Goal: Information Seeking & Learning: Find contact information

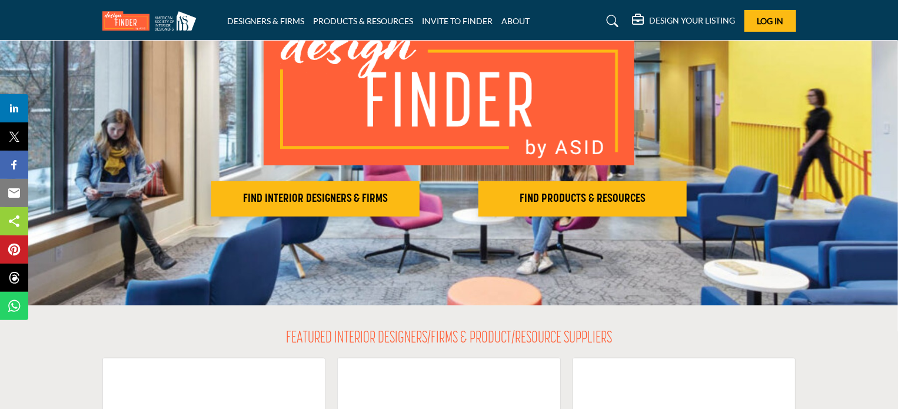
click at [342, 198] on h2 "FIND INTERIOR DESIGNERS & FIRMS" at bounding box center [315, 199] width 201 height 14
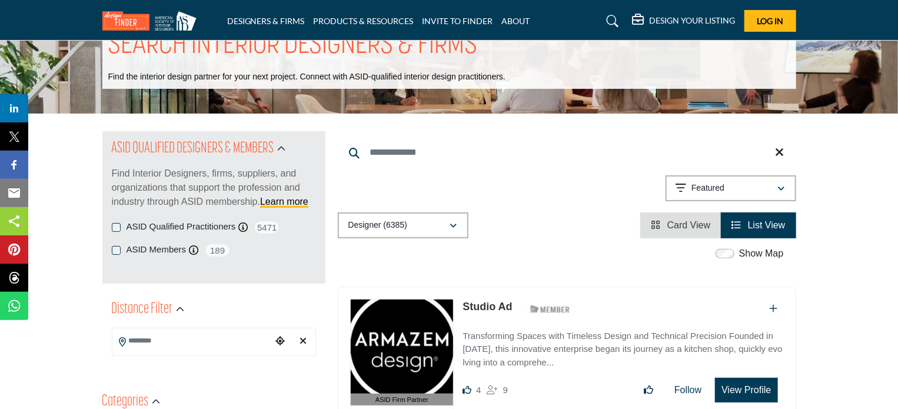
scroll to position [118, 0]
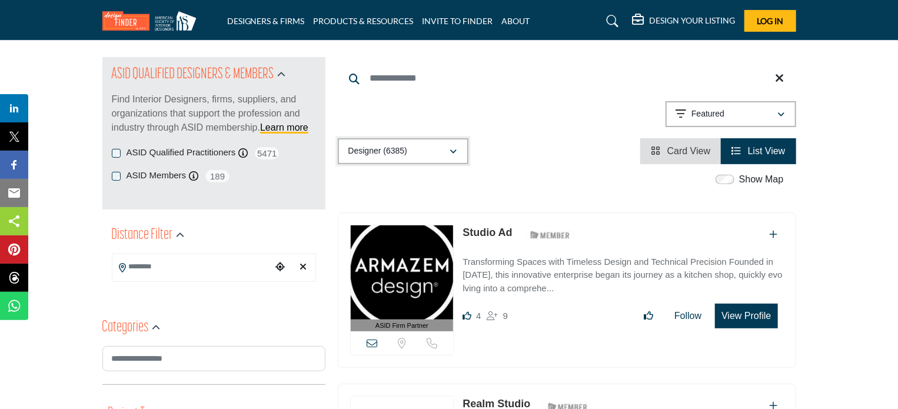
click at [452, 150] on icon "button" at bounding box center [453, 152] width 7 height 8
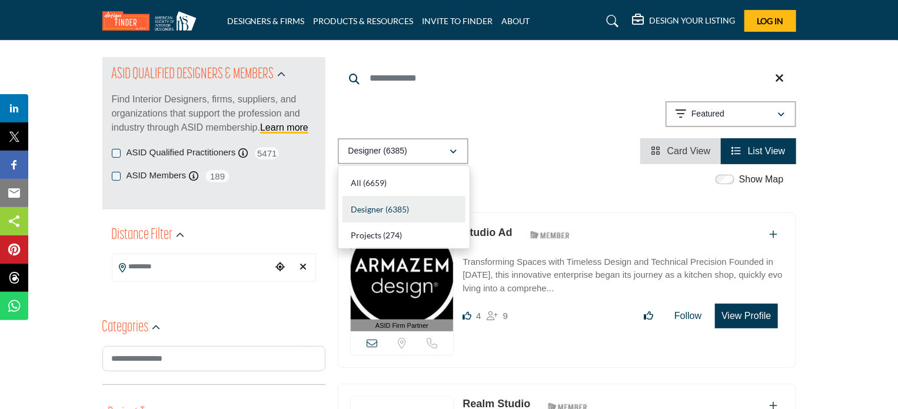
click at [554, 155] on div "Designer (6385) All (6659) Designer (6385) Products (3) Projects (274)" at bounding box center [567, 151] width 458 height 26
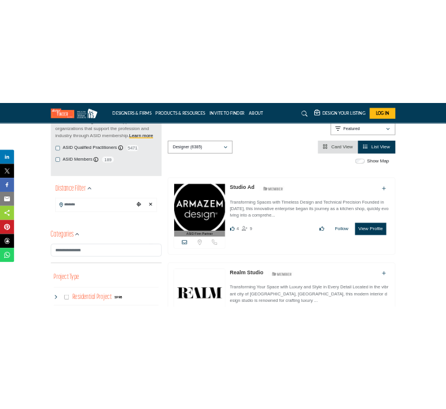
scroll to position [177, 0]
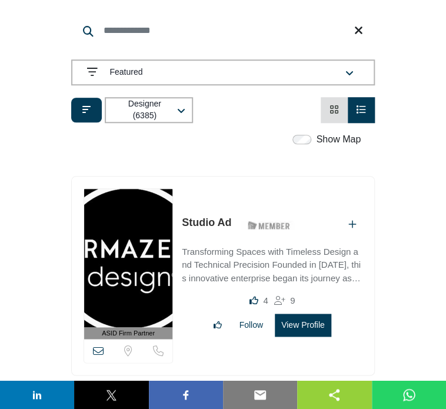
drag, startPoint x: 204, startPoint y: 189, endPoint x: 428, endPoint y: 216, distance: 225.7
click at [202, 217] on link "Studio Ad" at bounding box center [206, 223] width 49 height 12
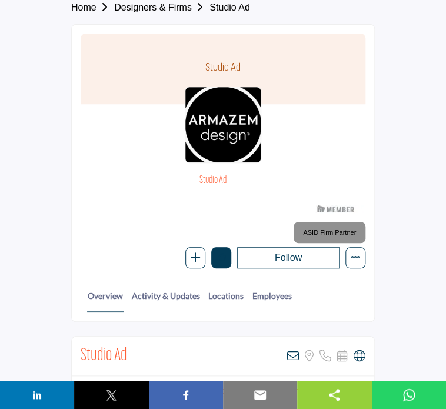
scroll to position [59, 0]
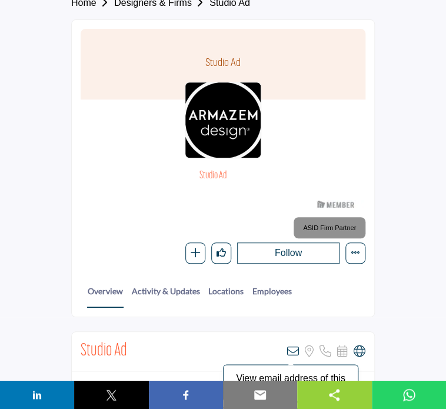
click at [292, 345] on icon at bounding box center [293, 351] width 12 height 12
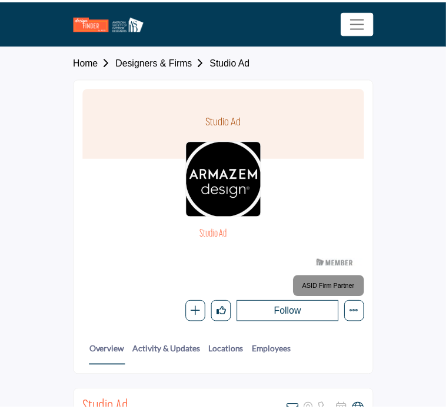
scroll to position [59, 0]
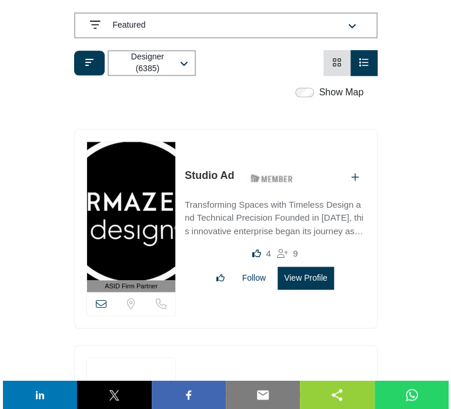
scroll to position [235, 0]
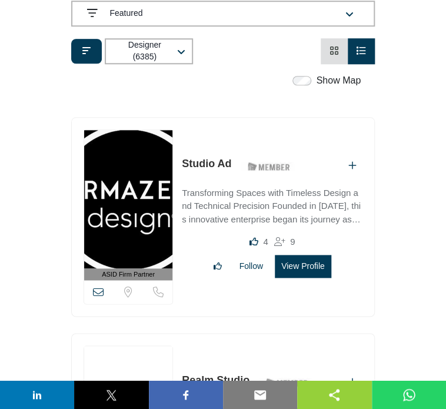
click at [324, 255] on button "View Profile" at bounding box center [303, 266] width 56 height 23
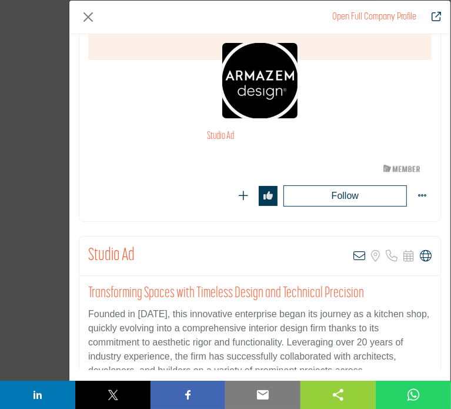
scroll to position [118, 0]
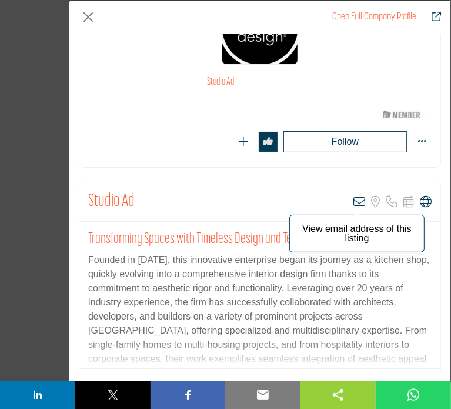
click at [355, 196] on icon "Company Data Modal" at bounding box center [360, 202] width 12 height 12
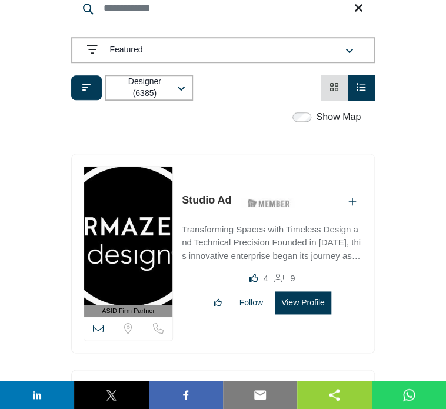
scroll to position [235, 0]
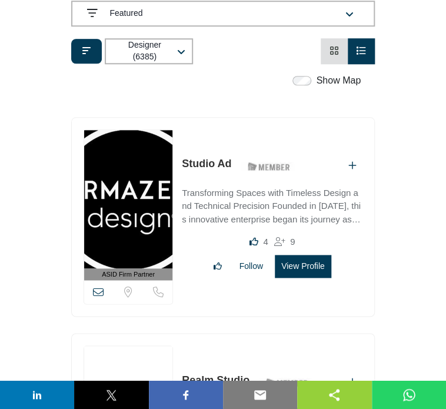
click at [97, 287] on icon at bounding box center [98, 292] width 11 height 11
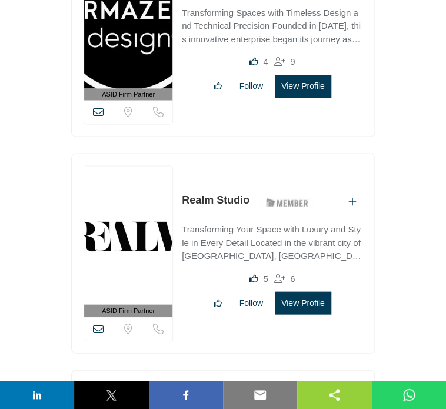
scroll to position [412, 0]
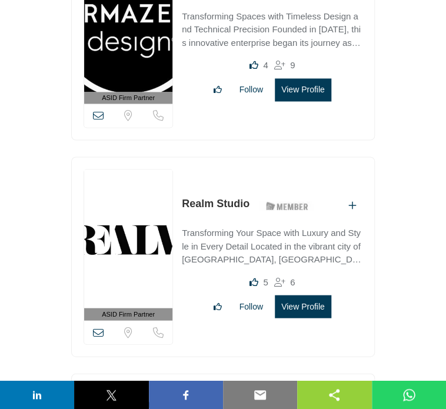
click at [354, 200] on icon "Add To List" at bounding box center [352, 204] width 8 height 9
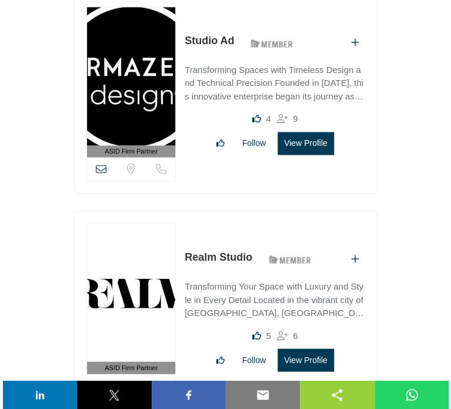
scroll to position [412, 0]
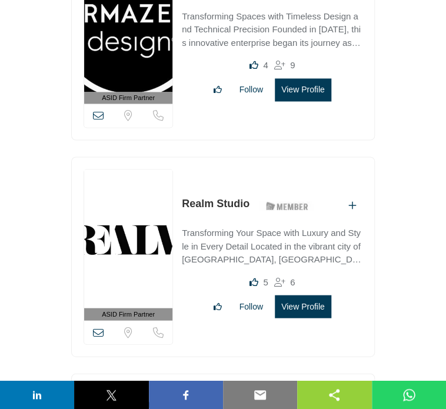
click at [323, 295] on button "View Profile" at bounding box center [303, 306] width 56 height 23
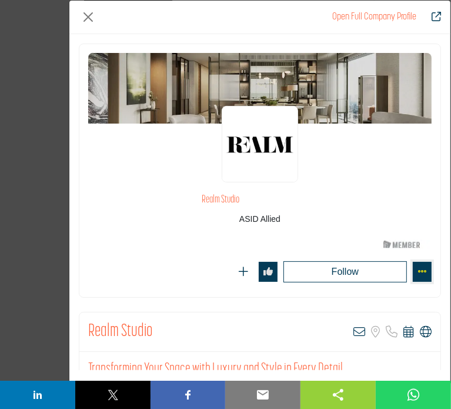
click at [418, 267] on icon "More Options" at bounding box center [422, 271] width 9 height 9
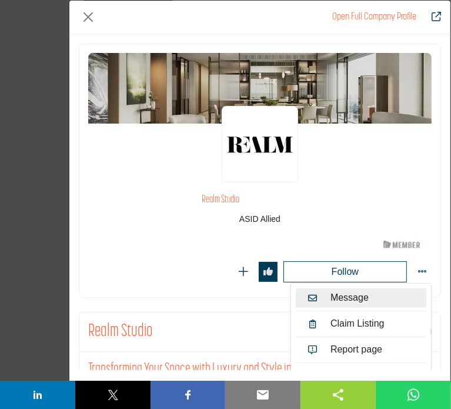
click at [340, 288] on link "Message" at bounding box center [361, 297] width 131 height 19
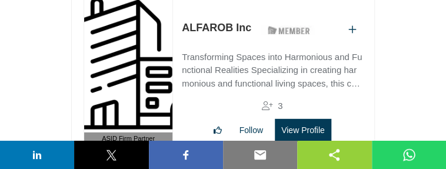
scroll to position [824, 0]
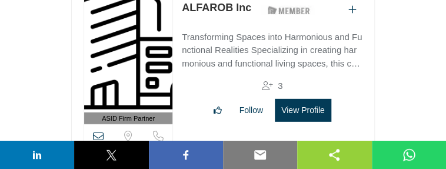
drag, startPoint x: 224, startPoint y: 69, endPoint x: 182, endPoint y: 59, distance: 43.0
copy link "DesignGLXY Group LLC"
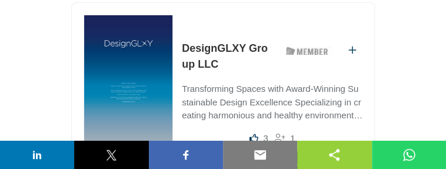
scroll to position [1000, 0]
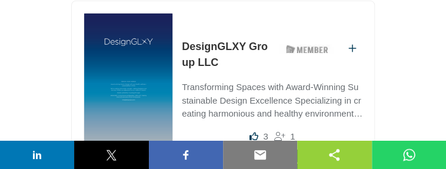
drag, startPoint x: 205, startPoint y: 77, endPoint x: 180, endPoint y: 63, distance: 29.0
copy link "Mise en Place Design"
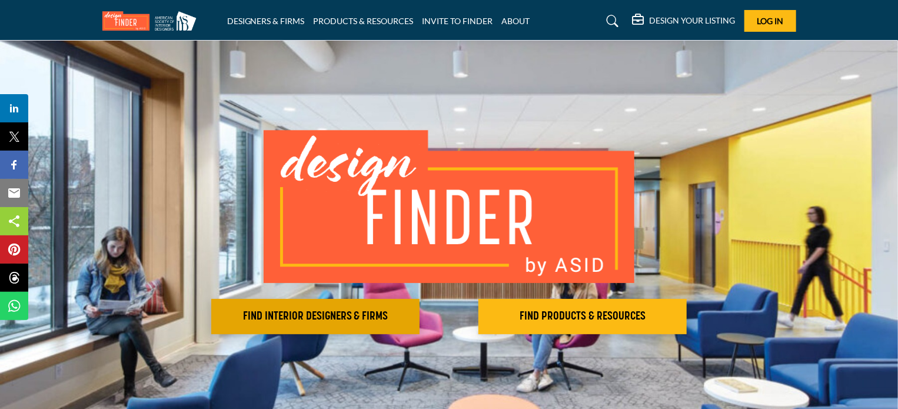
click at [302, 315] on h2 "FIND INTERIOR DESIGNERS & FIRMS" at bounding box center [315, 317] width 201 height 14
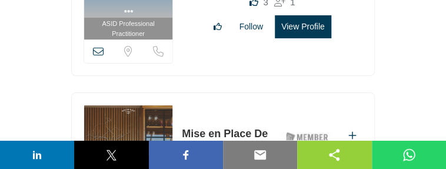
scroll to position [1177, 0]
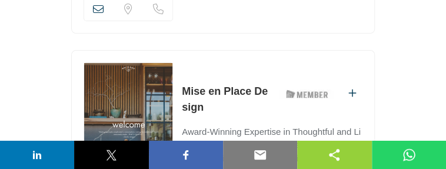
drag, startPoint x: 236, startPoint y: 71, endPoint x: 179, endPoint y: 59, distance: 58.3
copy link "Clark Richardson Architects"
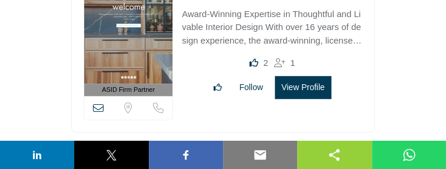
scroll to position [1353, 0]
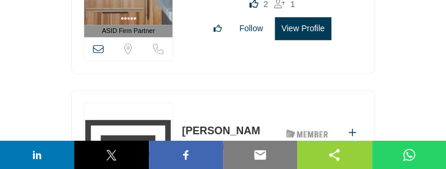
drag, startPoint x: 193, startPoint y: 65, endPoint x: 180, endPoint y: 54, distance: 17.5
copy link "Kazdal Home LLC"
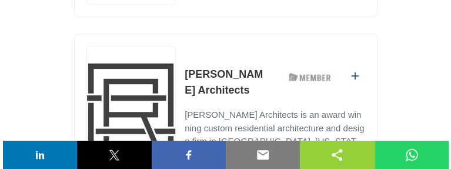
scroll to position [1412, 0]
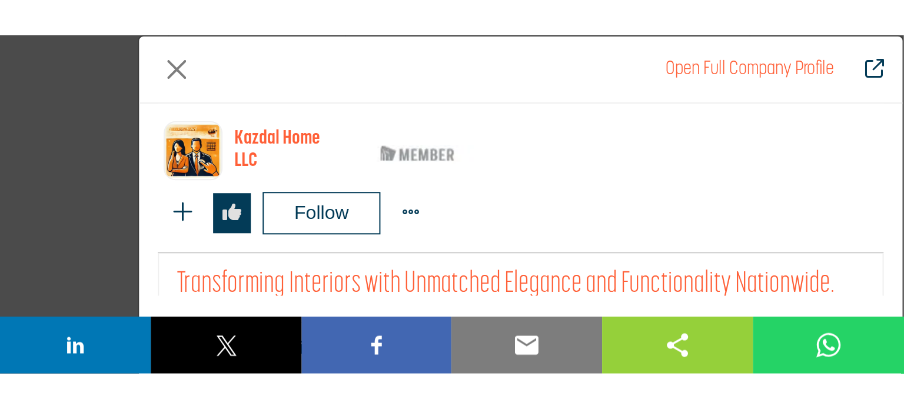
scroll to position [310, 0]
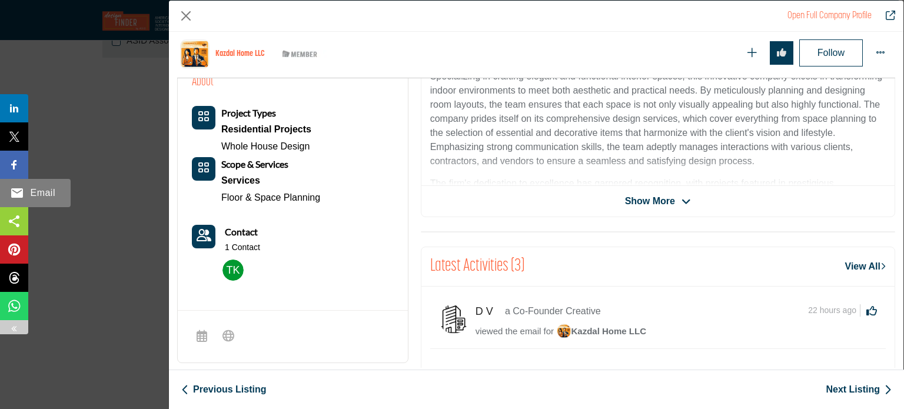
click at [16, 193] on img at bounding box center [17, 193] width 14 height 14
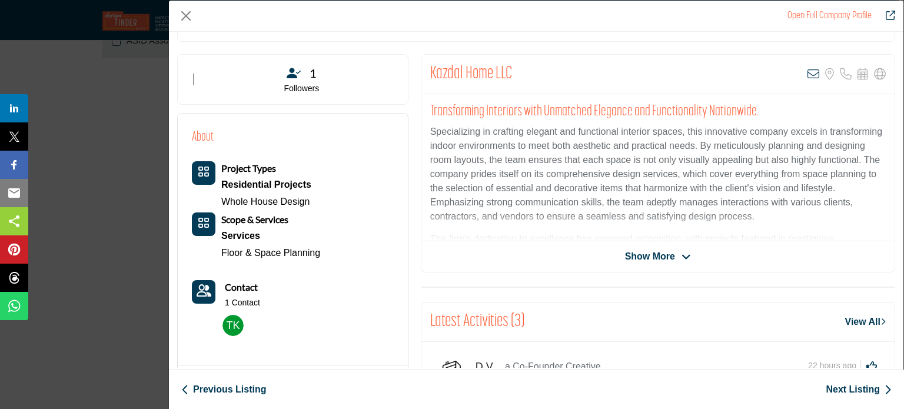
scroll to position [203, 0]
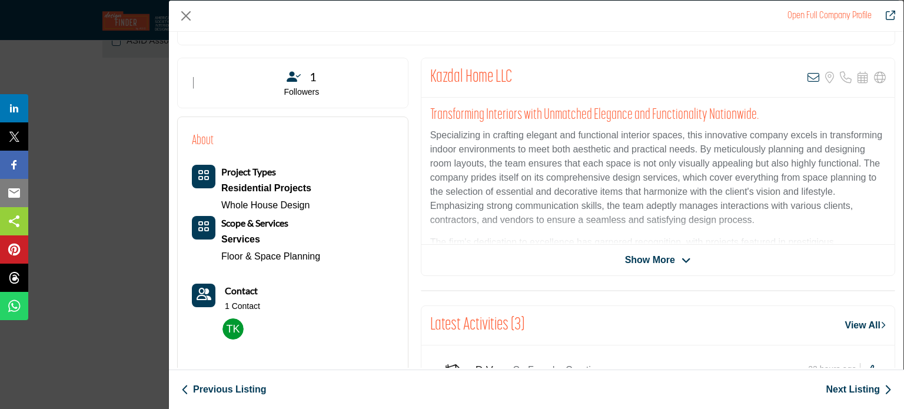
click at [249, 303] on p "1 Contact" at bounding box center [242, 307] width 35 height 12
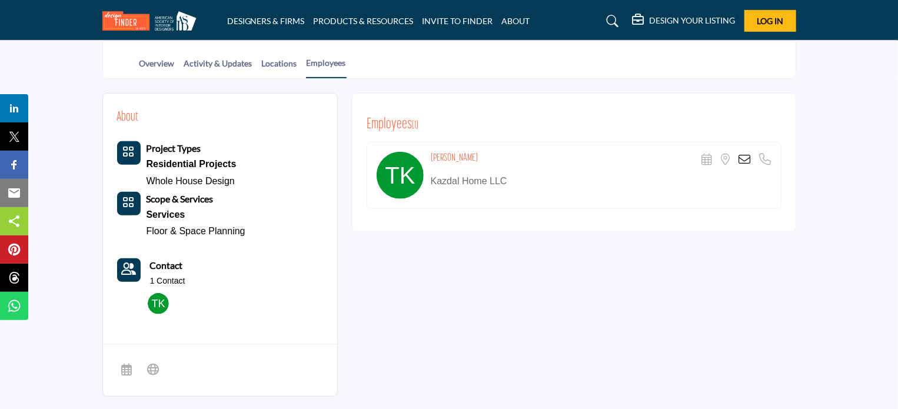
scroll to position [235, 0]
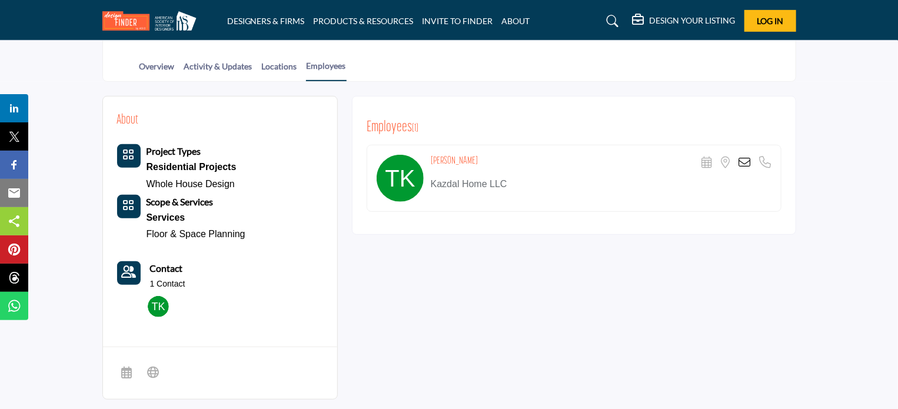
click at [745, 158] on icon at bounding box center [745, 163] width 12 height 12
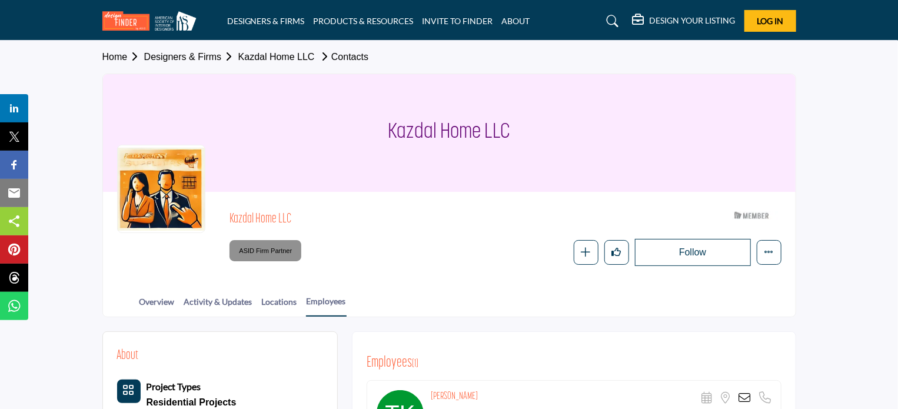
click at [285, 57] on link "Kazdal Home LLC" at bounding box center [276, 57] width 76 height 10
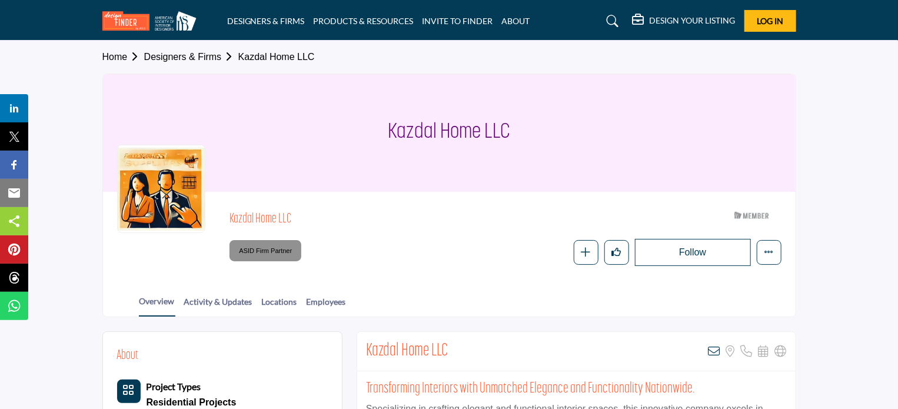
click at [202, 59] on link "Designers & Firms" at bounding box center [191, 57] width 94 height 10
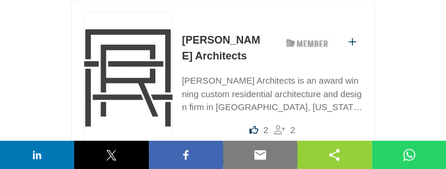
scroll to position [1471, 0]
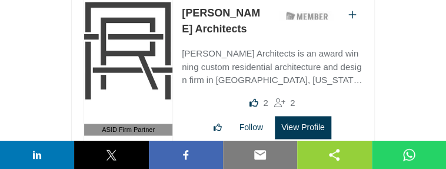
drag, startPoint x: 189, startPoint y: 118, endPoint x: 179, endPoint y: 105, distance: 16.0
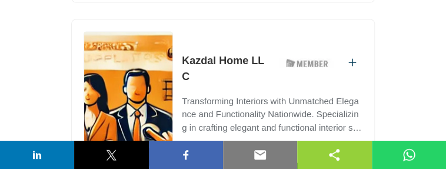
scroll to position [1648, 0]
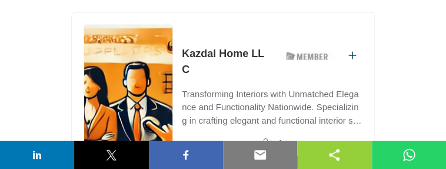
drag, startPoint x: 229, startPoint y: 101, endPoint x: 181, endPoint y: 101, distance: 48.2
copy link "AMDLUX"
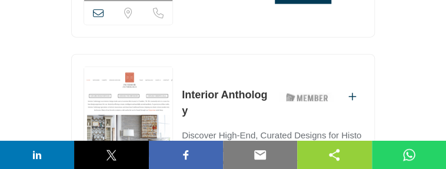
scroll to position [1824, 0]
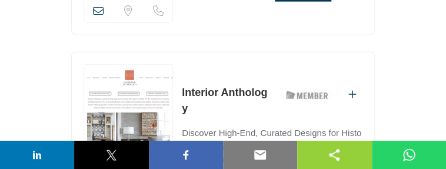
drag, startPoint x: 253, startPoint y: 91, endPoint x: 182, endPoint y: 92, distance: 71.2
copy link "Chu–Gooding"
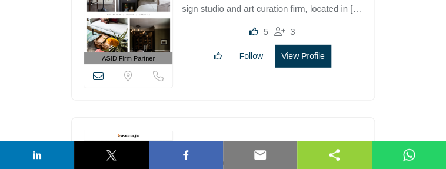
scroll to position [2001, 0]
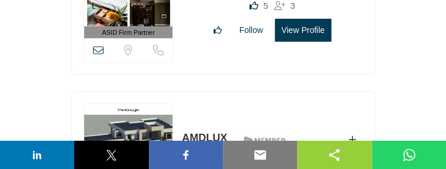
drag, startPoint x: 191, startPoint y: 119, endPoint x: 183, endPoint y: 86, distance: 33.3
copy link "Layered Dimensions Interior Design"
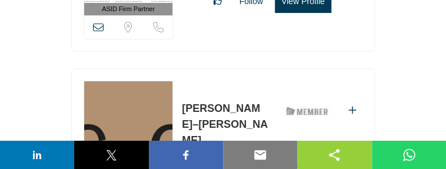
scroll to position [2236, 0]
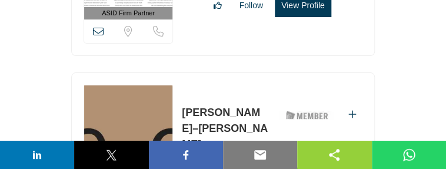
drag, startPoint x: 262, startPoint y: 28, endPoint x: 177, endPoint y: 28, distance: 84.7
copy link "Curate Studios"
drag, startPoint x: 260, startPoint y: 25, endPoint x: 179, endPoint y: 27, distance: 81.2
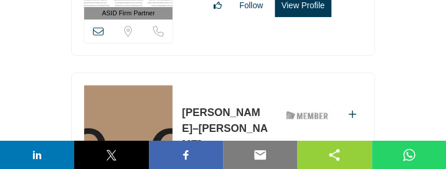
copy link "Curate Studios"
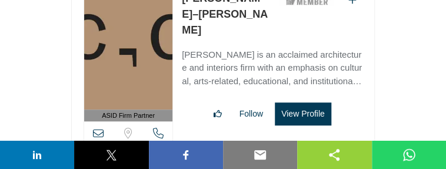
scroll to position [2354, 0]
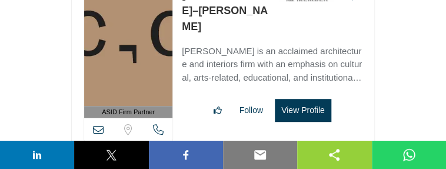
drag, startPoint x: 238, startPoint y: 81, endPoint x: 166, endPoint y: 81, distance: 71.8
copy div "View the location of this listing Call Number Mary Davis"
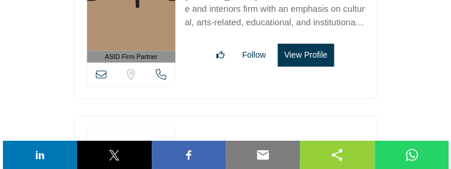
scroll to position [2412, 0]
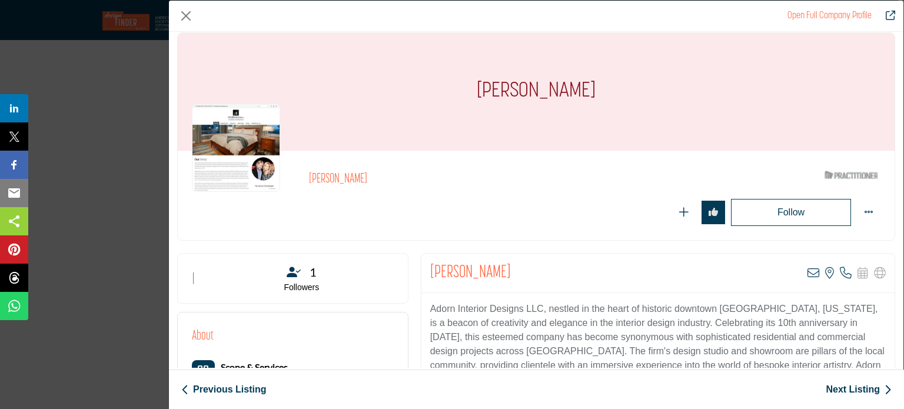
scroll to position [0, 0]
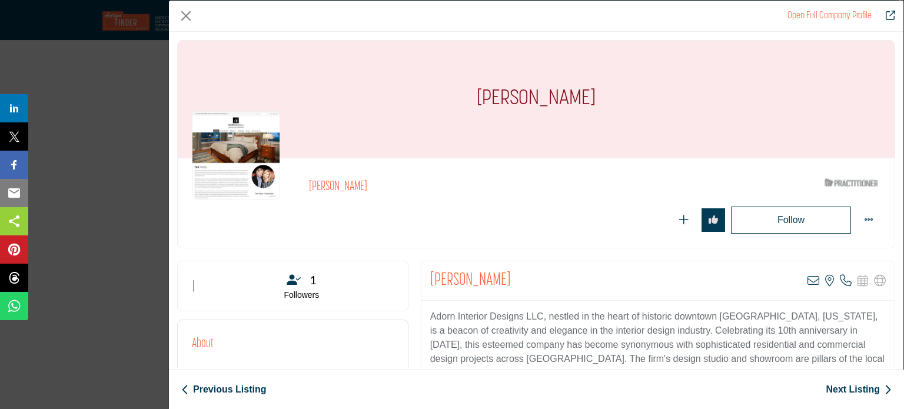
click at [259, 176] on img "Company Data Modal" at bounding box center [236, 155] width 88 height 88
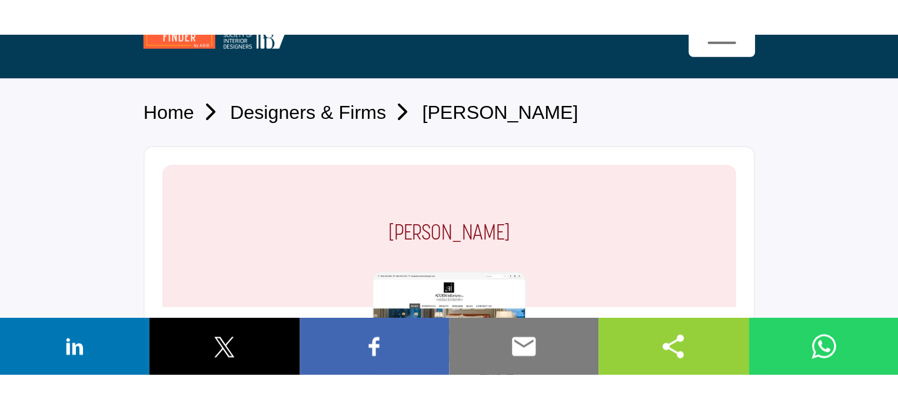
scroll to position [118, 0]
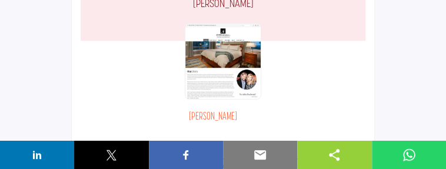
click at [185, 46] on div at bounding box center [223, 61] width 76 height 76
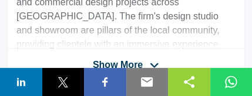
scroll to position [504, 0]
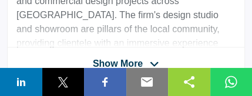
click at [151, 59] on span "Show More" at bounding box center [126, 64] width 66 height 14
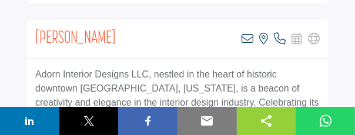
scroll to position [372, 0]
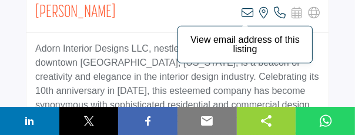
drag, startPoint x: 249, startPoint y: 10, endPoint x: 229, endPoint y: 13, distance: 20.2
click at [249, 10] on icon at bounding box center [248, 13] width 12 height 12
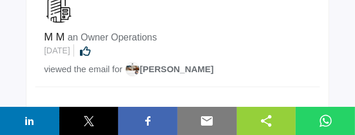
scroll to position [1036, 0]
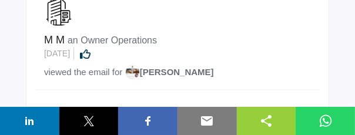
click at [159, 78] on span "[PERSON_NAME]" at bounding box center [169, 73] width 89 height 10
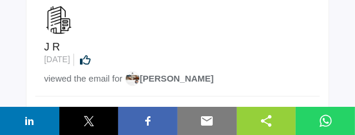
scroll to position [1130, 0]
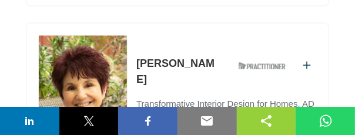
scroll to position [3154, 0]
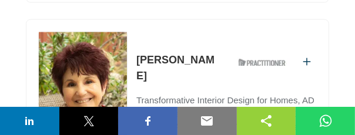
drag, startPoint x: 219, startPoint y: 44, endPoint x: 131, endPoint y: 42, distance: 88.3
click at [131, 42] on div "ASID Associate Practitioner ASID Associate Practitioners have a degree in any m…" at bounding box center [178, 119] width 304 height 200
copy link "Karen Steinberg"
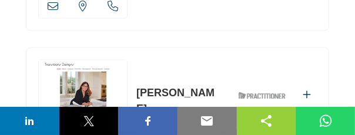
scroll to position [3389, 0]
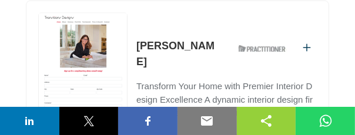
drag, startPoint x: 198, startPoint y: 29, endPoint x: 133, endPoint y: 29, distance: 64.7
click at [133, 29] on div "ASID Professional Practitioner ASID Professional Practitioners have successfull…" at bounding box center [178, 104] width 304 height 209
copy link "Valarie Mina"
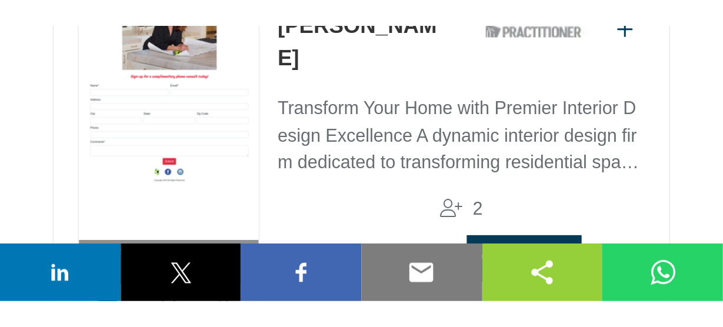
scroll to position [3436, 0]
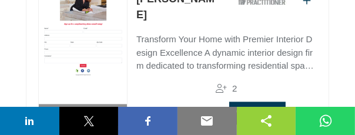
click at [257, 102] on button "View Profile" at bounding box center [257, 113] width 56 height 23
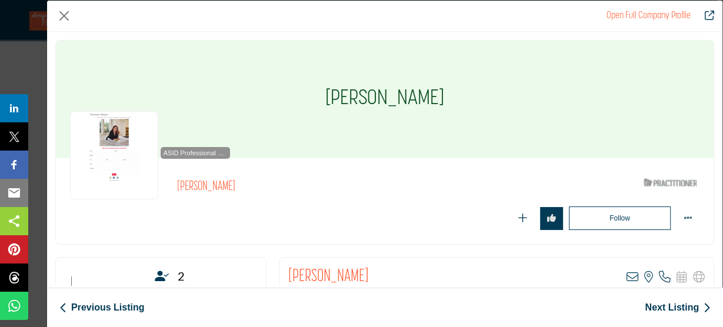
click at [101, 135] on img "Company Data Modal" at bounding box center [114, 155] width 88 height 88
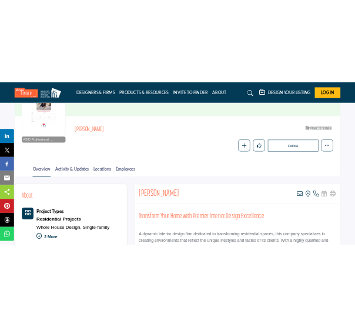
scroll to position [188, 0]
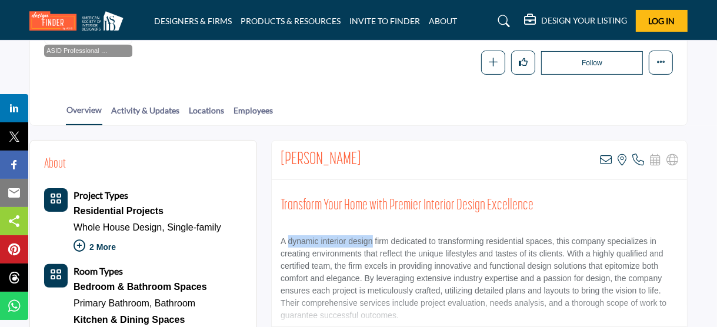
drag, startPoint x: 288, startPoint y: 238, endPoint x: 372, endPoint y: 235, distance: 84.2
click at [372, 235] on p "A dynamic interior design firm dedicated to transforming residential spaces, th…" at bounding box center [480, 278] width 398 height 86
copy p "dynamic interior design"
click at [451, 96] on div "Overview Activity & Updates Locations Employees" at bounding box center [373, 107] width 628 height 36
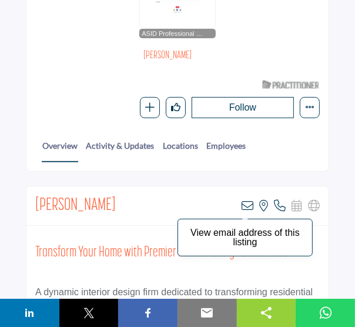
click at [251, 204] on icon at bounding box center [248, 206] width 12 height 12
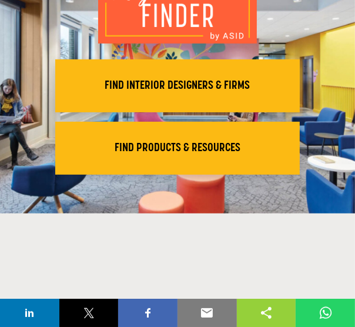
scroll to position [94, 0]
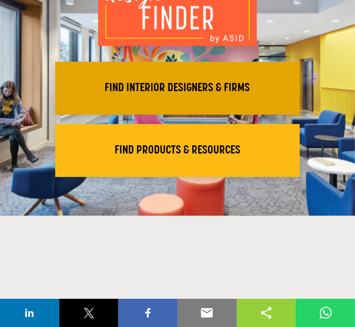
click at [174, 88] on h2 "FIND INTERIOR DESIGNERS & FIRMS" at bounding box center [178, 88] width 238 height 14
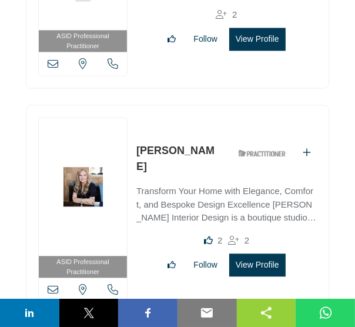
scroll to position [3530, 0]
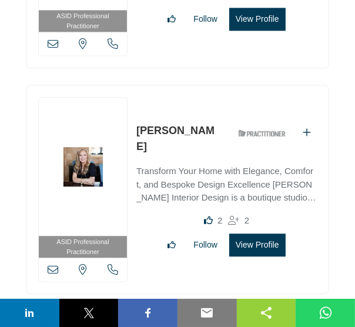
drag, startPoint x: 223, startPoint y: 114, endPoint x: 135, endPoint y: 114, distance: 88.3
click at [135, 114] on div "ASID Professional Practitioner ASID Professional Practitioners have successfull…" at bounding box center [178, 189] width 304 height 209
copy link "[PERSON_NAME]"
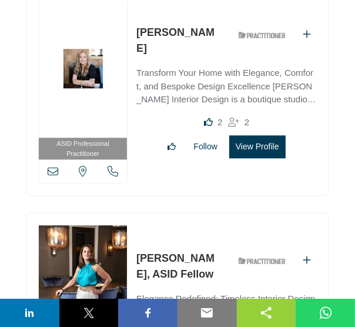
scroll to position [3672, 0]
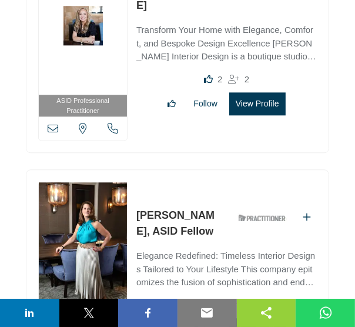
drag, startPoint x: 182, startPoint y: 204, endPoint x: 133, endPoint y: 187, distance: 51.5
click at [133, 187] on div "ASID Professional Practitioner ASID Professional Practitioners have successfull…" at bounding box center [178, 273] width 304 height 209
copy link "[PERSON_NAME], ASID Fellow"
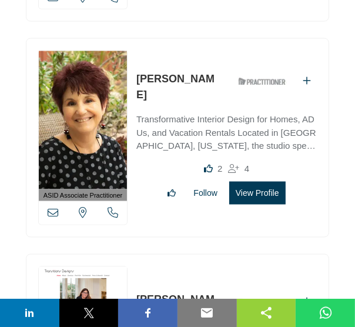
scroll to position [3154, 0]
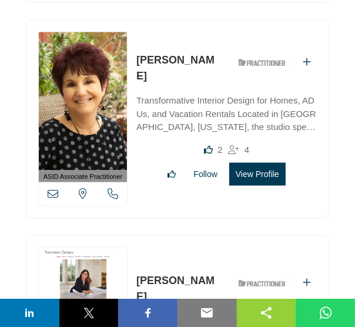
drag, startPoint x: 197, startPoint y: 265, endPoint x: 134, endPoint y: 265, distance: 63.0
copy link "[PERSON_NAME]"
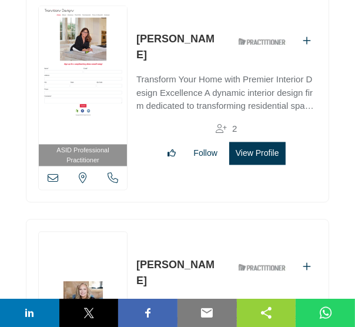
scroll to position [3436, 0]
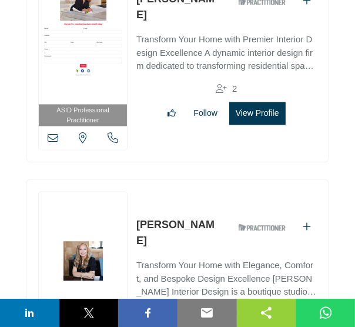
drag, startPoint x: 224, startPoint y: 205, endPoint x: 135, endPoint y: 206, distance: 88.9
click at [135, 206] on div "ASID Professional Practitioner ASID Professional Practitioners have successfull…" at bounding box center [178, 283] width 304 height 209
copy link "[PERSON_NAME]"
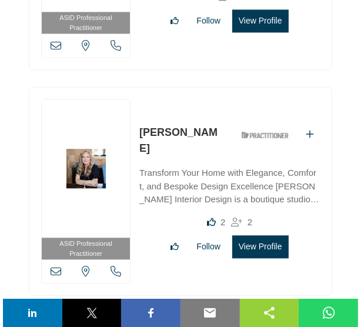
scroll to position [3530, 0]
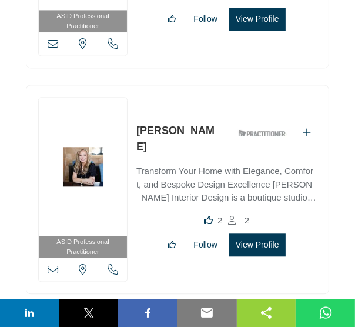
click at [250, 234] on button "View Profile" at bounding box center [257, 245] width 56 height 23
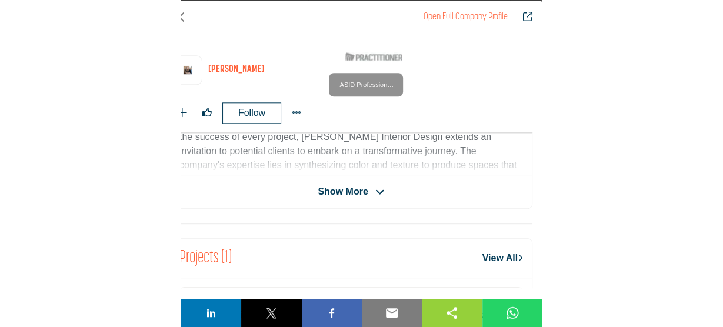
scroll to position [428, 0]
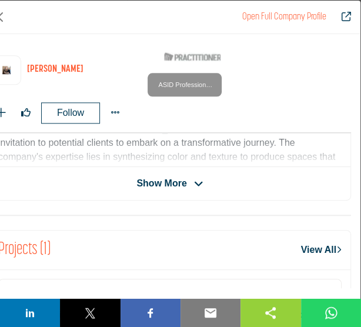
click at [195, 181] on icon "Company Data Modal" at bounding box center [198, 184] width 9 height 11
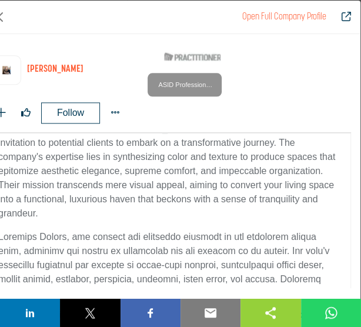
click at [123, 212] on div "Transform Your Home with Elegance, Comfort, and Bespoke Design Excellence Adrie…" at bounding box center [169, 247] width 361 height 455
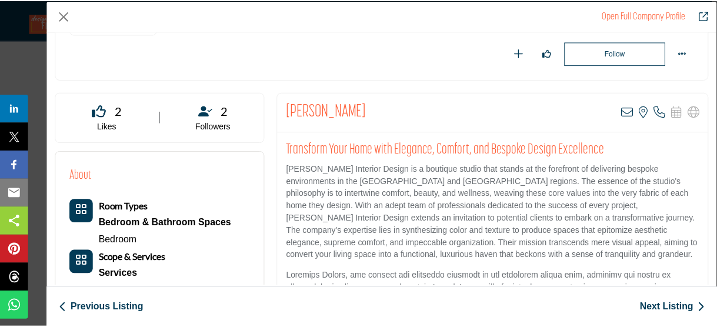
scroll to position [192, 0]
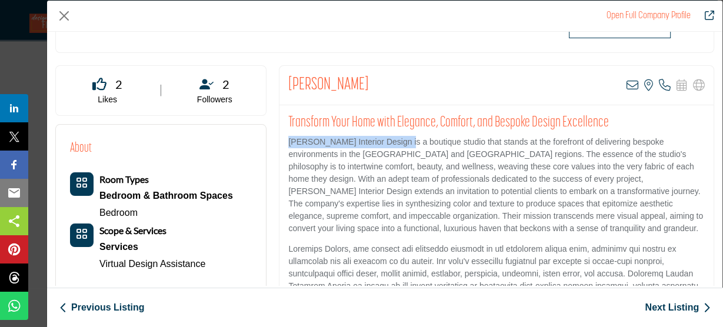
drag, startPoint x: 284, startPoint y: 139, endPoint x: 405, endPoint y: 139, distance: 121.2
click at [355, 139] on div "Transform Your Home with Elegance, Comfort, and Bespoke Design Excellence Adrie…" at bounding box center [496, 250] width 434 height 291
copy p "Adrienne Morgan Interior Design"
click at [355, 74] on div "Adrienne Morgan View email address of this listing View the location of this li…" at bounding box center [496, 85] width 434 height 39
click at [65, 17] on button "Close" at bounding box center [64, 16] width 18 height 18
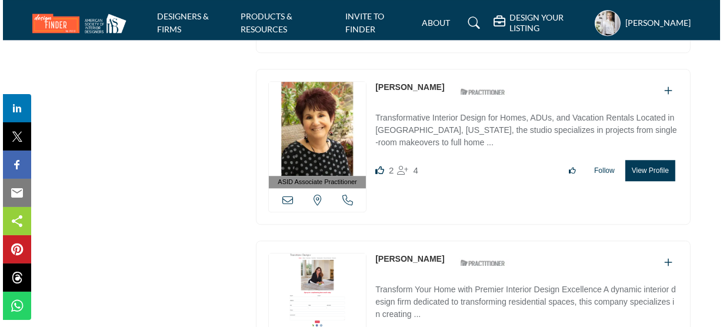
scroll to position [2542, 0]
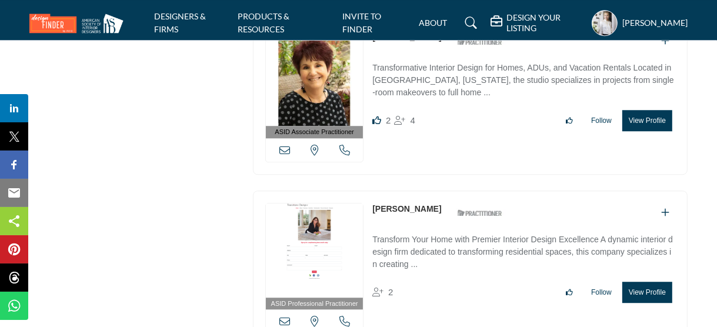
click at [355, 282] on button "View Profile" at bounding box center [648, 292] width 50 height 21
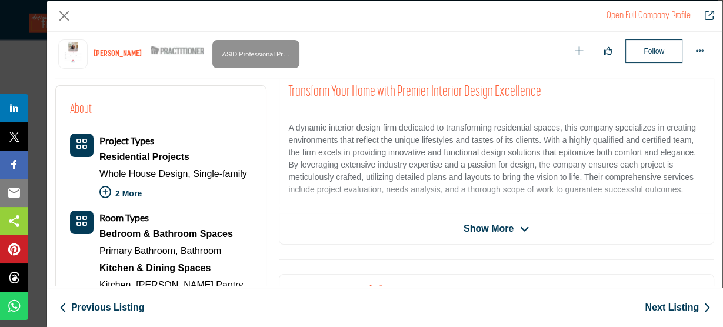
scroll to position [282, 0]
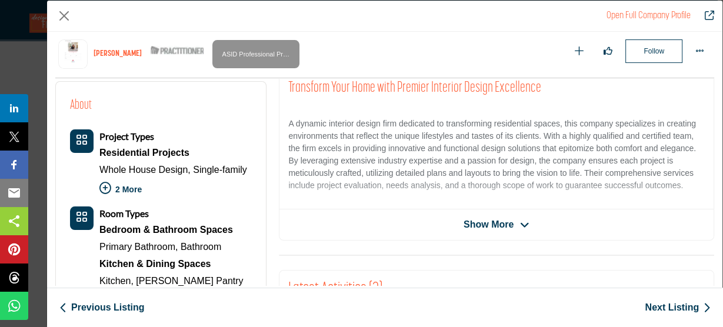
click at [355, 221] on icon "Company Data Modal" at bounding box center [524, 225] width 9 height 11
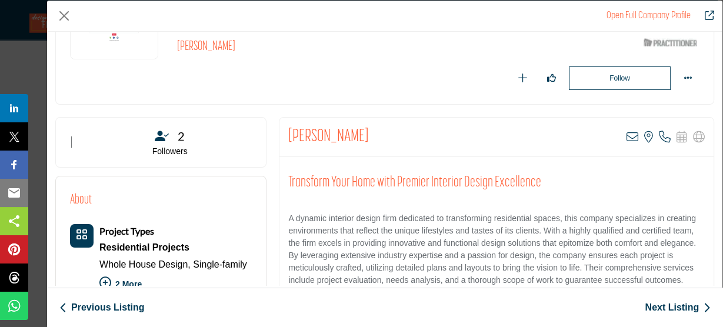
scroll to position [141, 0]
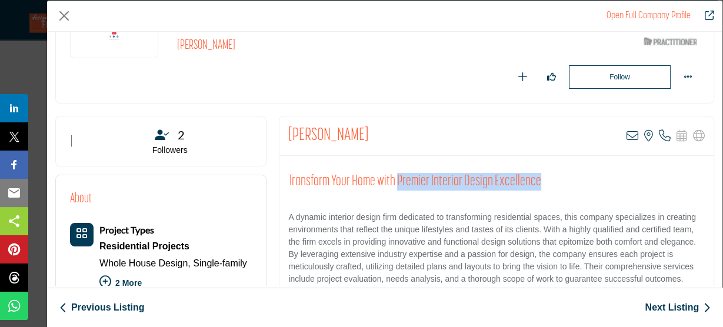
drag, startPoint x: 432, startPoint y: 178, endPoint x: 549, endPoint y: 178, distance: 116.5
click at [355, 178] on h2 "Transform Your Home with Premier Interior Design Excellence" at bounding box center [496, 182] width 417 height 18
copy h2 "Premier Interior Design Excellence"
click at [355, 179] on h2 "Transform Your Home with Premier Interior Design Excellence" at bounding box center [496, 182] width 417 height 18
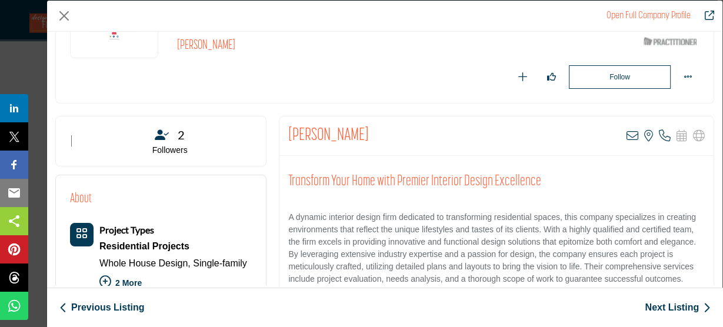
drag, startPoint x: 444, startPoint y: 132, endPoint x: 414, endPoint y: 211, distance: 84.9
click at [355, 132] on div "Valarie Mina View email address of this listing View the location of this listi…" at bounding box center [496, 136] width 434 height 39
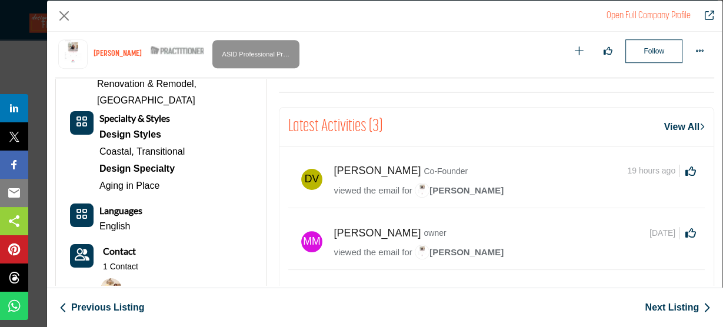
scroll to position [565, 0]
click at [355, 187] on span "[PERSON_NAME]" at bounding box center [459, 190] width 89 height 10
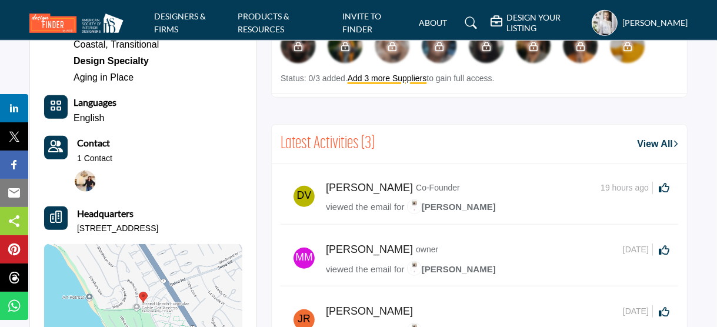
scroll to position [646, 0]
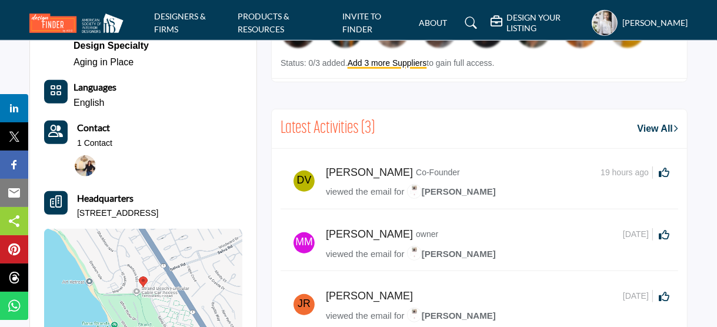
click at [304, 181] on img at bounding box center [303, 181] width 29 height 29
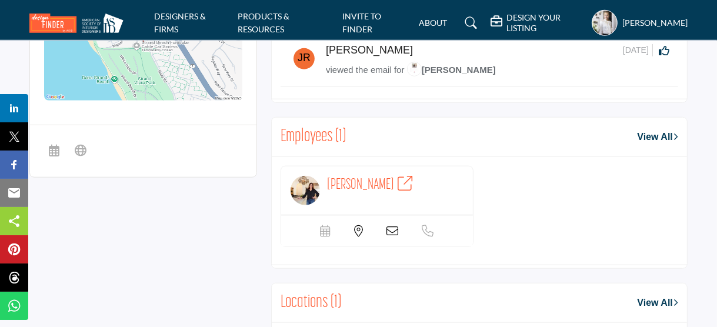
scroll to position [929, 0]
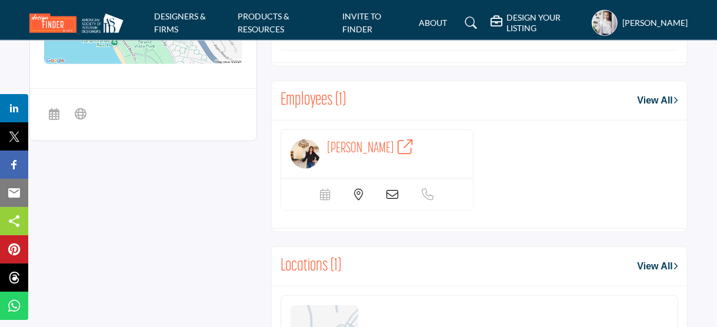
click at [398, 142] on icon at bounding box center [405, 146] width 15 height 15
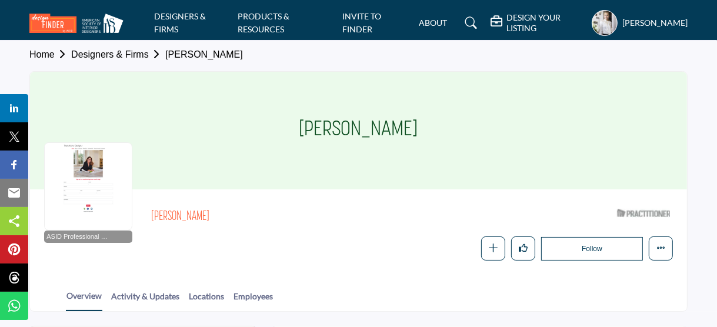
scroll to position [0, 0]
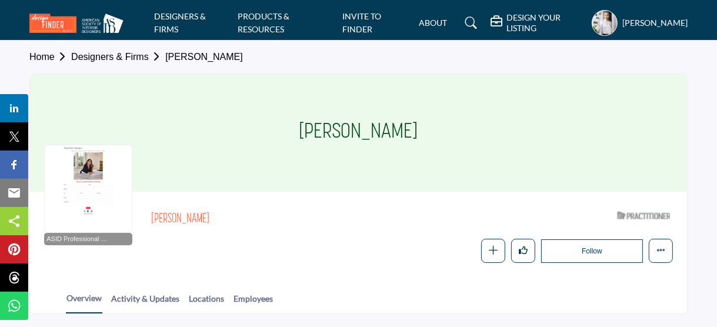
click at [117, 56] on link "Designers & Firms" at bounding box center [118, 57] width 94 height 10
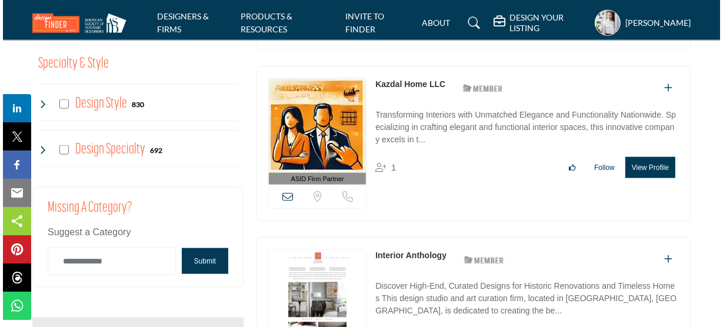
scroll to position [1271, 0]
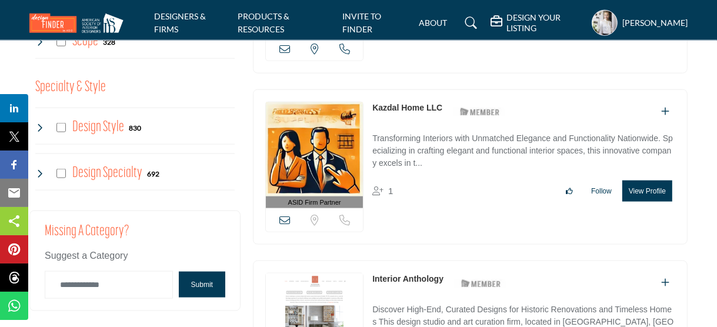
click at [641, 182] on button "View Profile" at bounding box center [648, 191] width 50 height 21
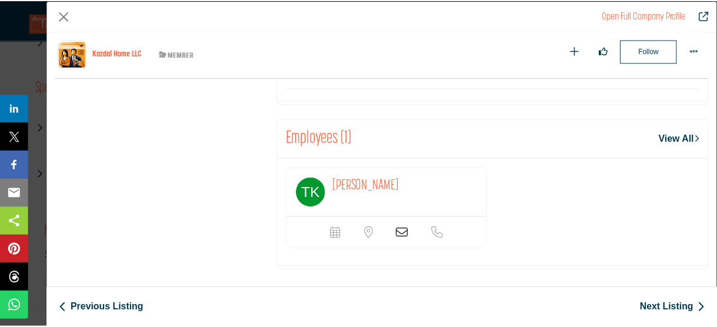
scroll to position [690, 0]
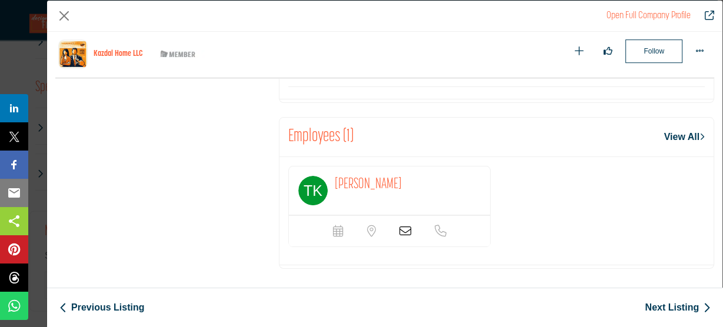
click at [401, 228] on icon "Company Data Modal" at bounding box center [405, 231] width 12 height 12
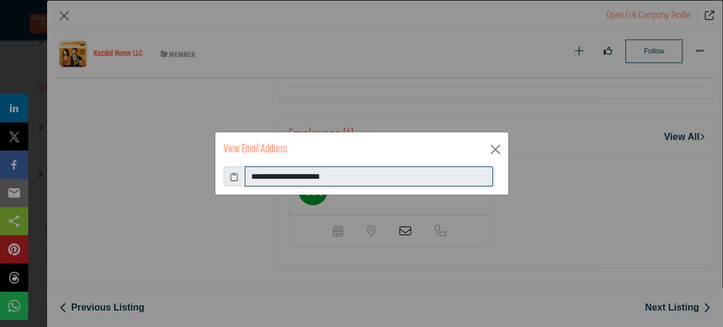
drag, startPoint x: 361, startPoint y: 181, endPoint x: 242, endPoint y: 177, distance: 118.3
click at [242, 177] on div "**********" at bounding box center [362, 177] width 277 height 20
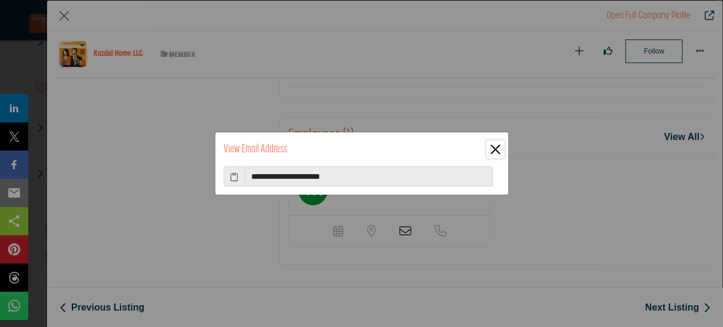
click at [491, 149] on button "Close" at bounding box center [496, 150] width 18 height 18
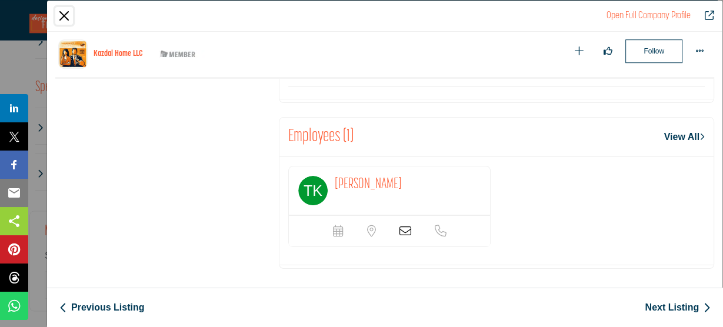
drag, startPoint x: 60, startPoint y: 17, endPoint x: 69, endPoint y: 19, distance: 9.0
click at [61, 17] on button "Close" at bounding box center [64, 16] width 18 height 18
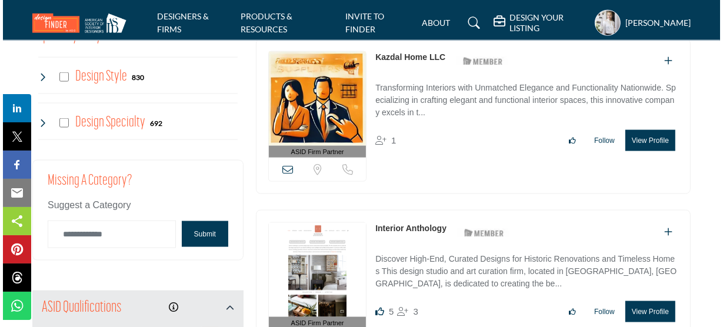
scroll to position [1365, 0]
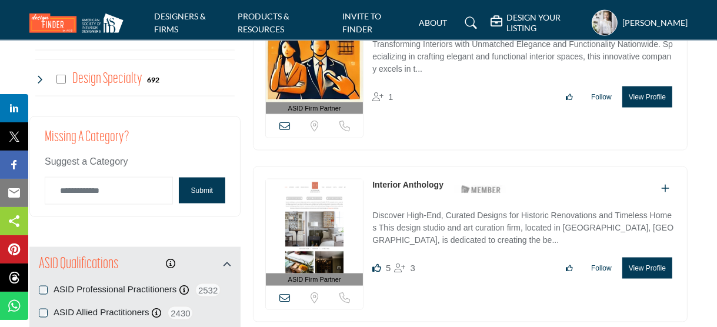
click at [645, 258] on button "View Profile" at bounding box center [648, 268] width 50 height 21
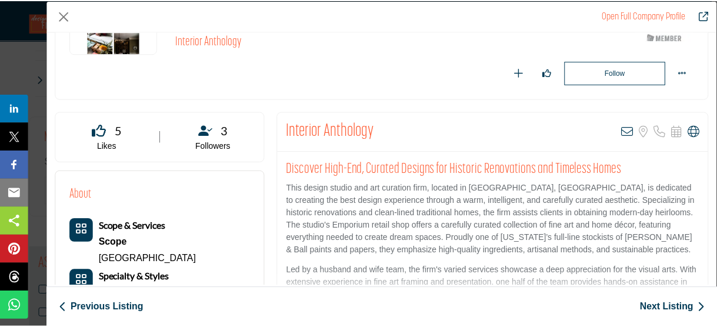
scroll to position [181, 0]
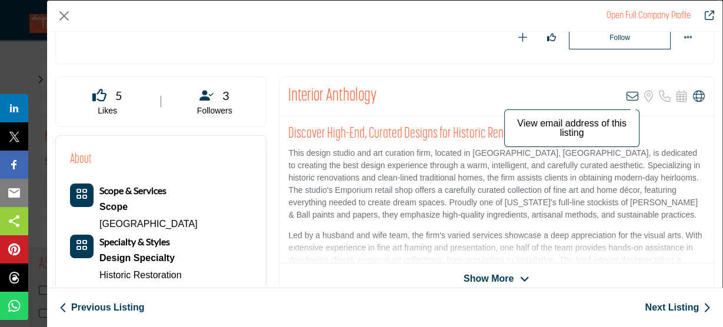
click at [628, 95] on icon "Company Data Modal" at bounding box center [633, 97] width 12 height 12
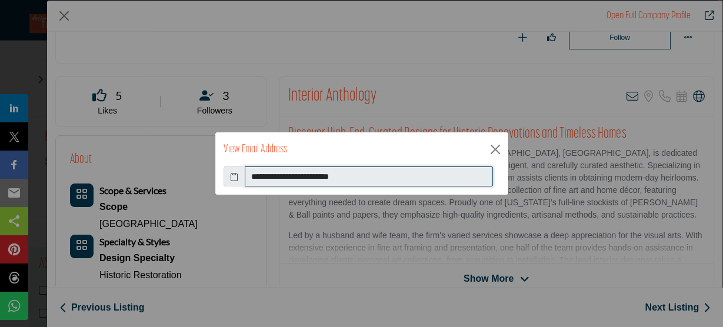
drag, startPoint x: 363, startPoint y: 179, endPoint x: 238, endPoint y: 178, distance: 124.7
click at [238, 178] on div "**********" at bounding box center [362, 177] width 277 height 20
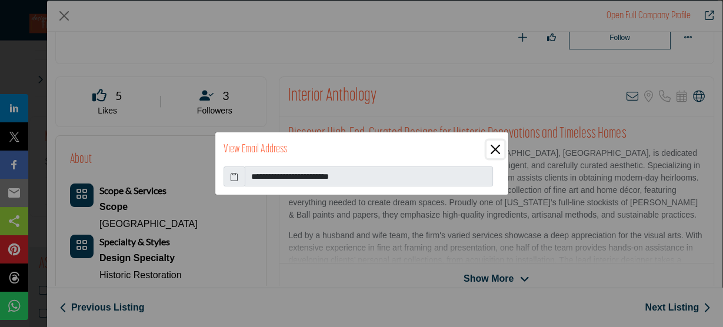
click at [495, 149] on button "Close" at bounding box center [496, 150] width 18 height 18
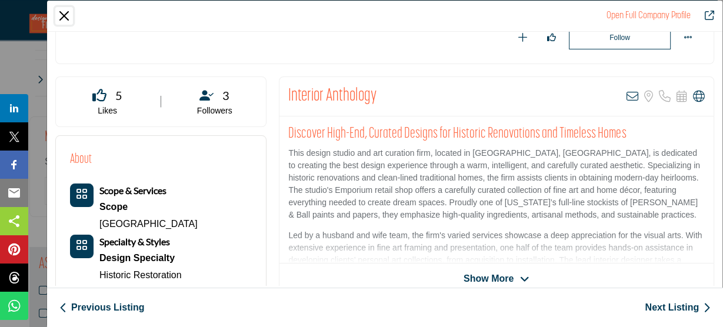
click at [64, 14] on button "Close" at bounding box center [64, 16] width 18 height 18
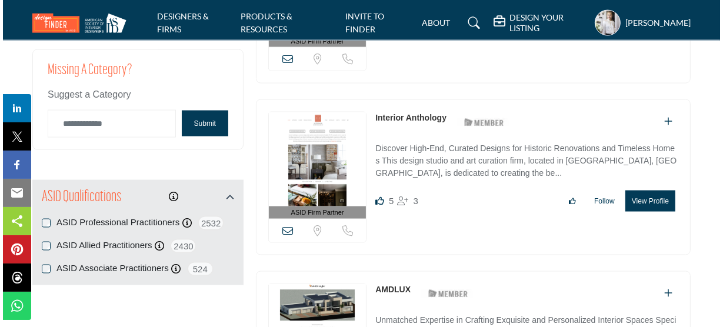
scroll to position [1506, 0]
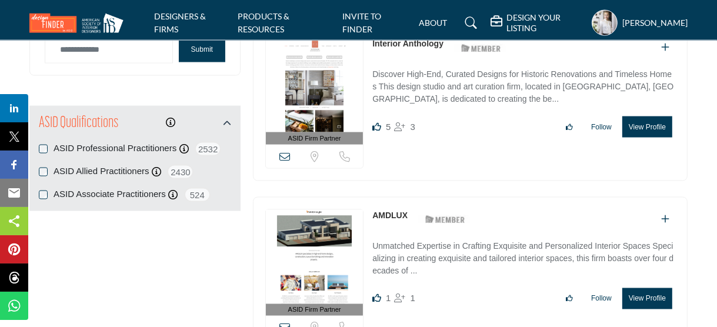
click at [654, 288] on button "View Profile" at bounding box center [648, 298] width 50 height 21
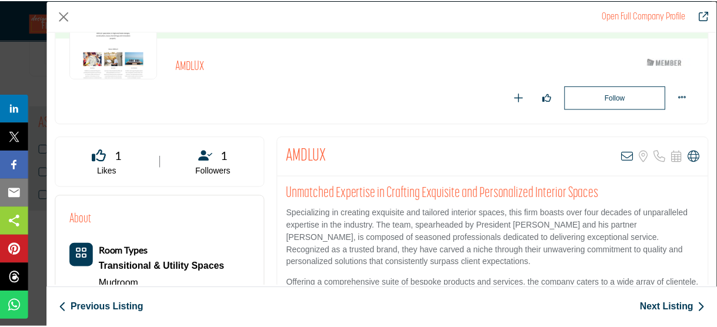
scroll to position [78, 0]
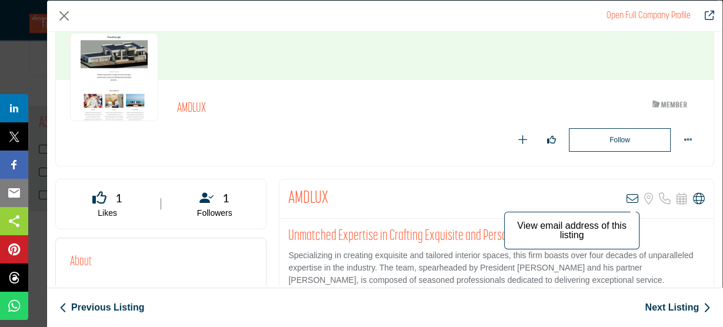
click at [627, 199] on icon "Company Data Modal" at bounding box center [633, 199] width 12 height 12
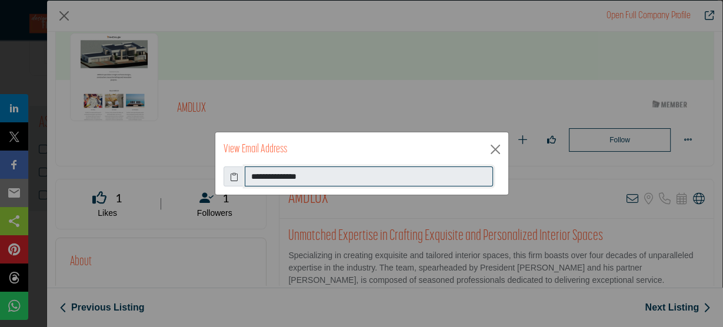
drag, startPoint x: 333, startPoint y: 177, endPoint x: 246, endPoint y: 177, distance: 87.1
click at [246, 177] on input "**********" at bounding box center [369, 177] width 248 height 20
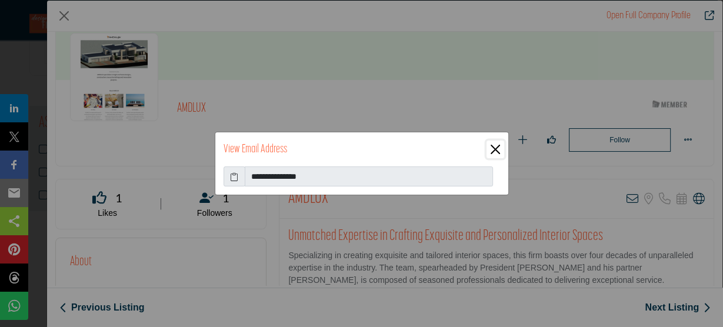
click at [497, 149] on button "Close" at bounding box center [496, 150] width 18 height 18
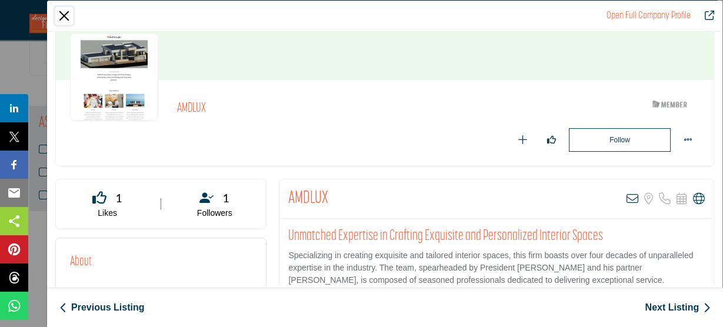
drag, startPoint x: 61, startPoint y: 15, endPoint x: 73, endPoint y: 21, distance: 13.4
click at [61, 16] on button "Close" at bounding box center [64, 16] width 18 height 18
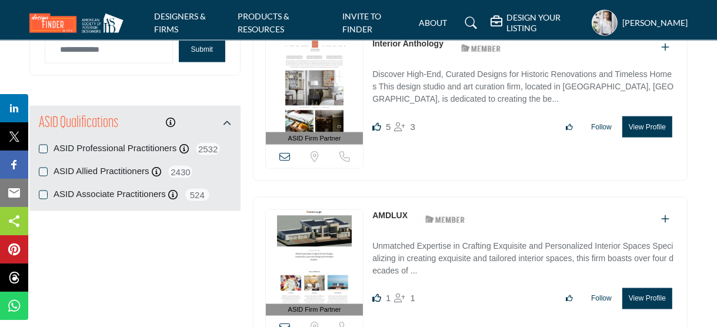
click at [475, 139] on div "ASID Firm Partner ASID Firm Partners are design companies with ASID-qualified i…" at bounding box center [470, 103] width 435 height 156
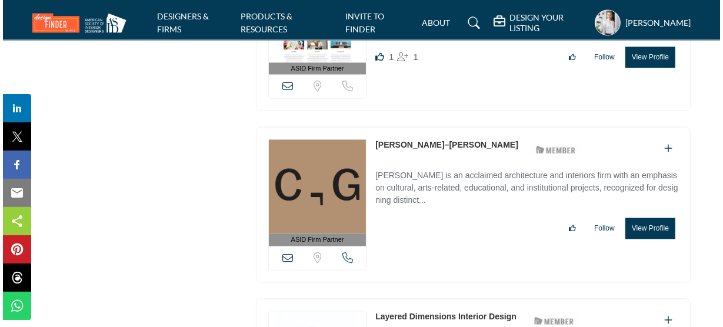
scroll to position [1789, 0]
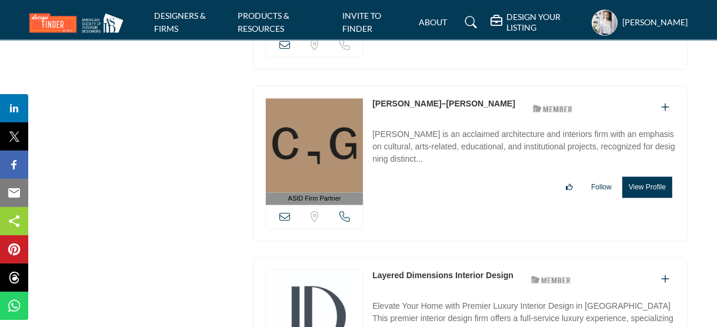
click at [650, 177] on button "View Profile" at bounding box center [648, 187] width 50 height 21
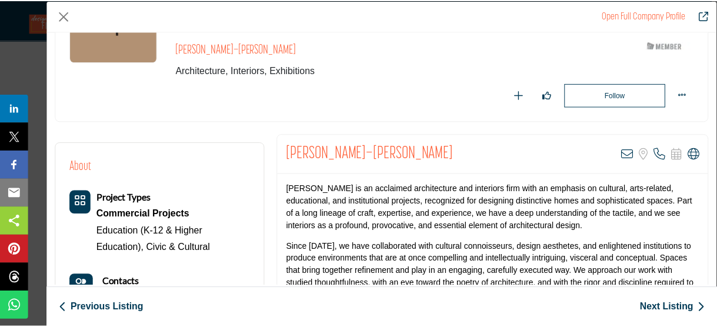
scroll to position [141, 0]
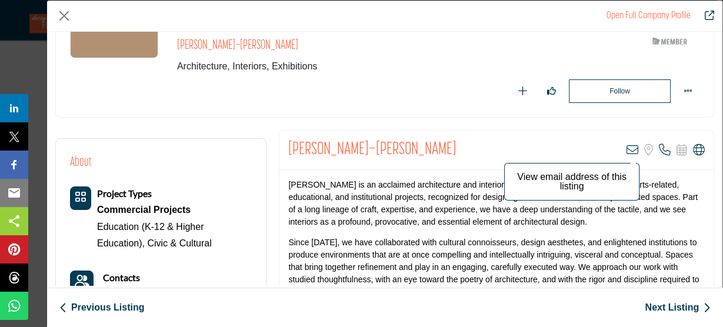
click at [627, 146] on icon "Company Data Modal" at bounding box center [633, 150] width 12 height 12
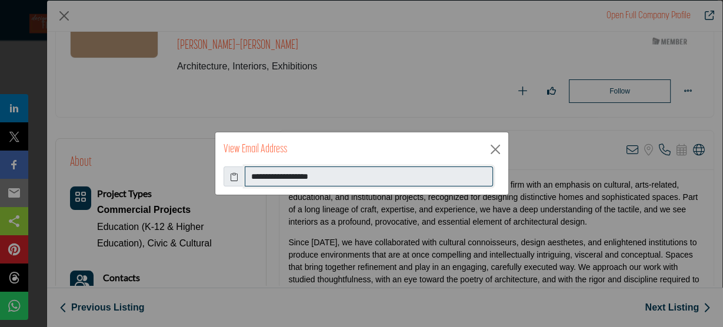
drag, startPoint x: 340, startPoint y: 178, endPoint x: 252, endPoint y: 178, distance: 87.7
click at [252, 178] on input "**********" at bounding box center [369, 177] width 248 height 20
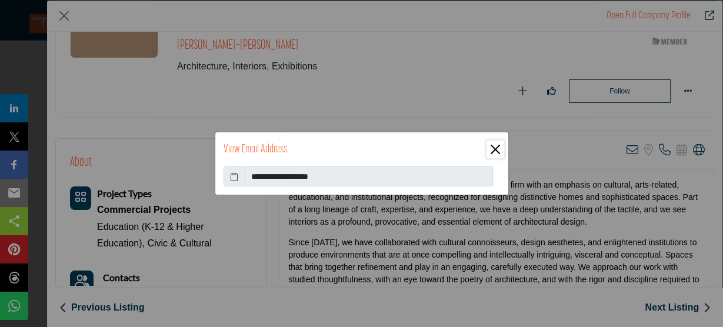
click at [498, 152] on button "Close" at bounding box center [496, 150] width 18 height 18
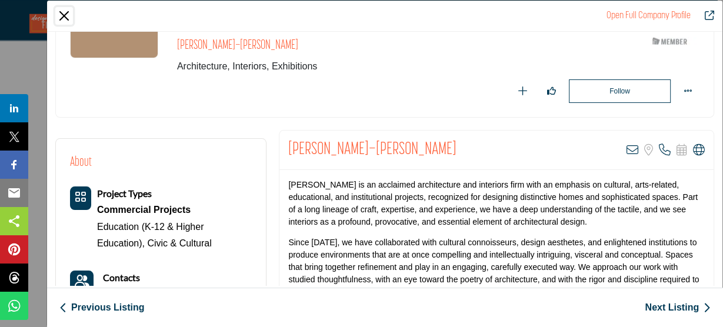
click at [66, 18] on button "Close" at bounding box center [64, 16] width 18 height 18
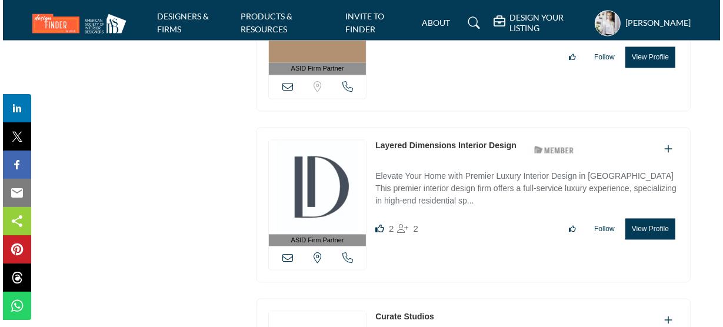
scroll to position [1930, 0]
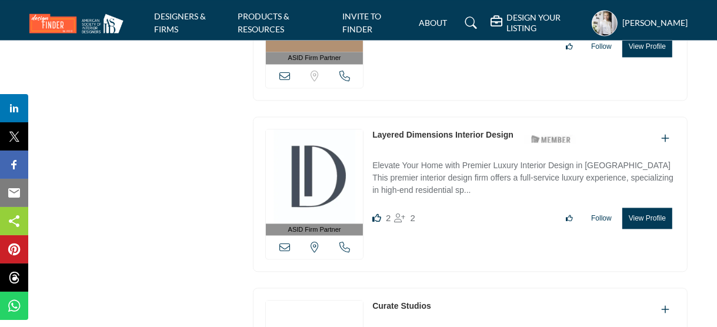
click at [645, 208] on button "View Profile" at bounding box center [648, 218] width 50 height 21
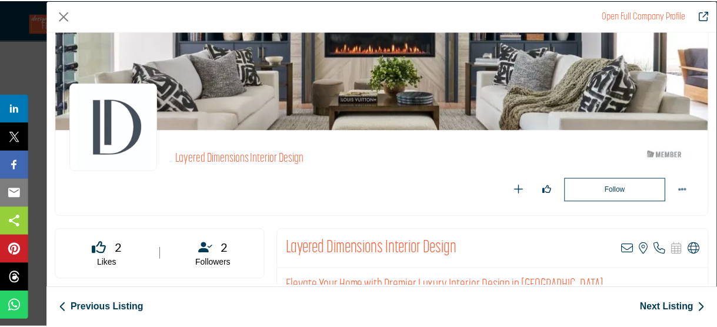
scroll to position [141, 0]
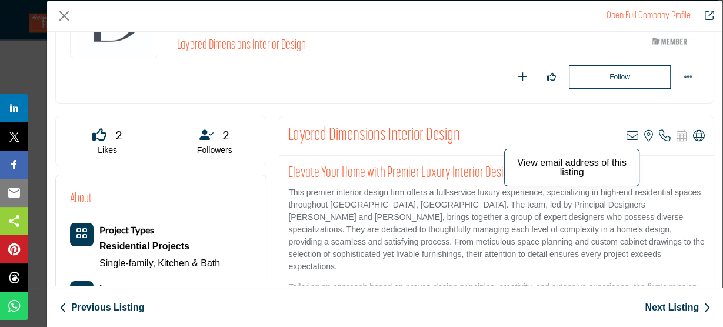
click at [627, 137] on icon "Company Data Modal" at bounding box center [633, 136] width 12 height 12
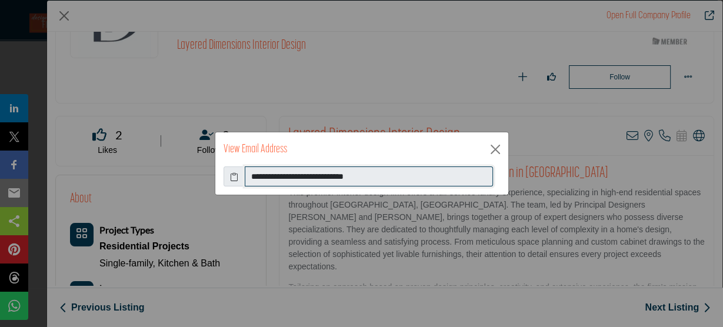
drag, startPoint x: 417, startPoint y: 177, endPoint x: 243, endPoint y: 177, distance: 174.2
click at [243, 177] on div "**********" at bounding box center [362, 177] width 277 height 20
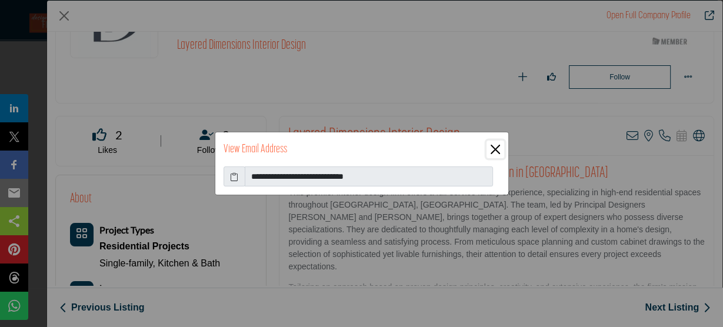
click at [498, 151] on button "Close" at bounding box center [496, 150] width 18 height 18
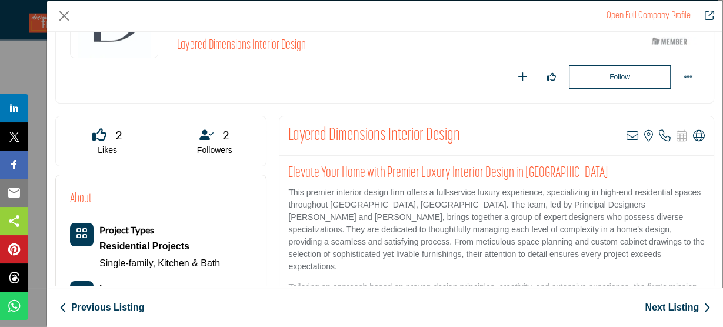
click at [447, 56] on div "Layered Dimensions Interior Design" at bounding box center [406, 48] width 458 height 21
click at [66, 15] on button "Close" at bounding box center [64, 16] width 18 height 18
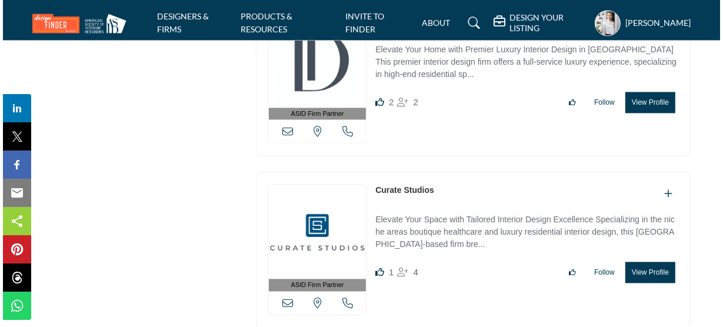
scroll to position [2071, 0]
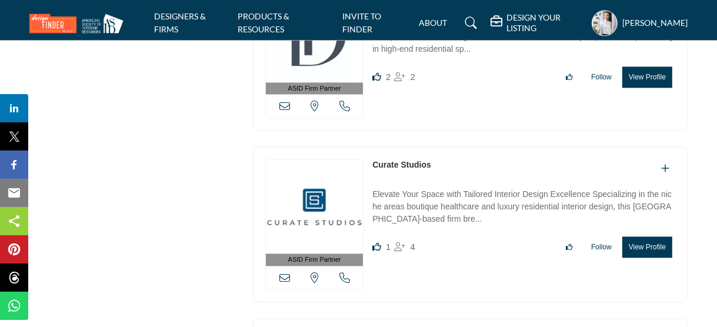
click at [654, 237] on button "View Profile" at bounding box center [648, 247] width 50 height 21
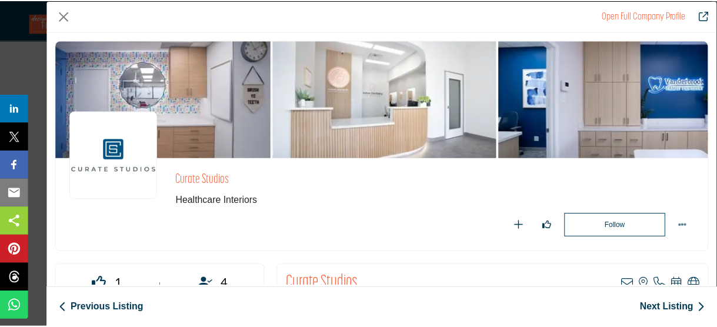
scroll to position [94, 0]
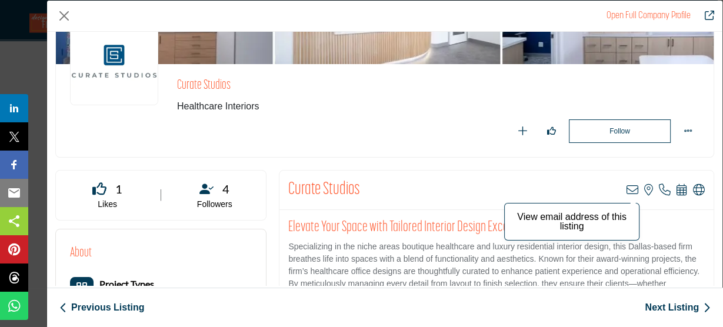
click at [627, 188] on icon "Company Data Modal" at bounding box center [633, 190] width 12 height 12
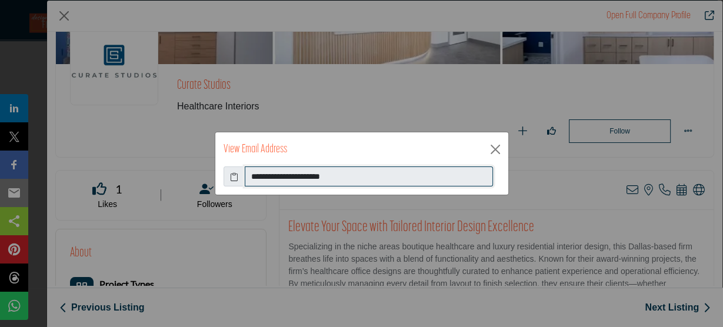
drag, startPoint x: 359, startPoint y: 179, endPoint x: 247, endPoint y: 179, distance: 111.8
click at [247, 179] on input "**********" at bounding box center [369, 177] width 248 height 20
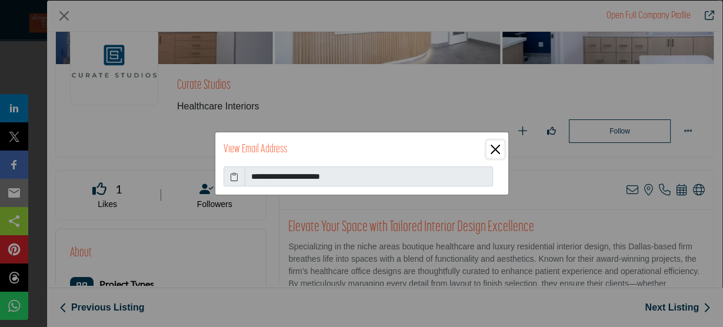
click at [494, 153] on button "Close" at bounding box center [496, 150] width 18 height 18
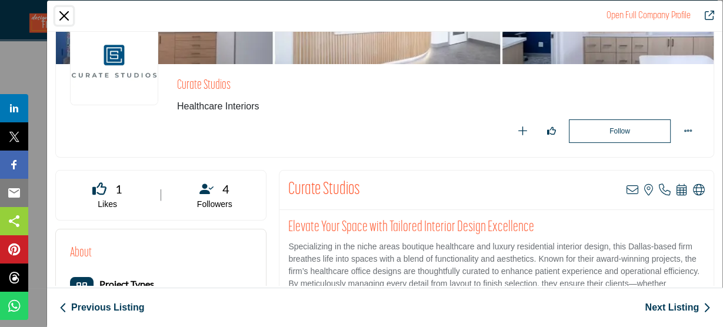
drag, startPoint x: 58, startPoint y: 15, endPoint x: 79, endPoint y: 18, distance: 21.5
click at [61, 15] on button "Close" at bounding box center [64, 16] width 18 height 18
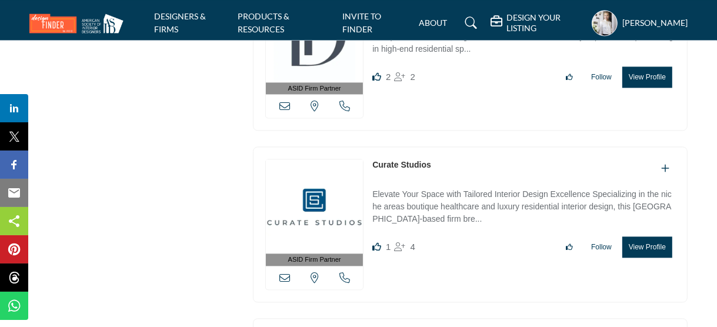
click at [492, 98] on div "ASID Firm Partner ASID Firm Partners are design companies with ASID-qualified i…" at bounding box center [470, 53] width 435 height 156
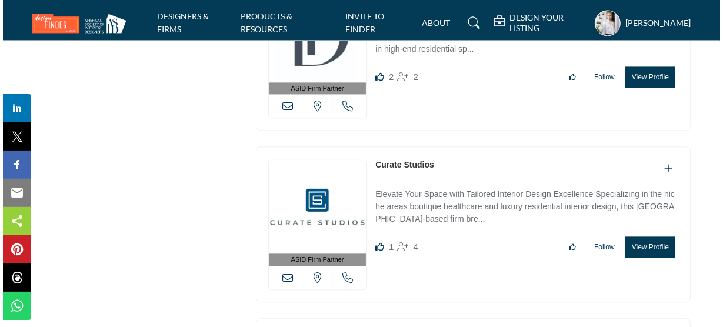
scroll to position [2165, 0]
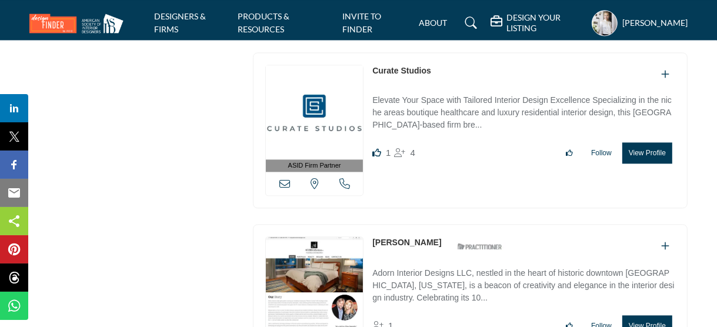
click at [643, 315] on button "View Profile" at bounding box center [648, 325] width 50 height 21
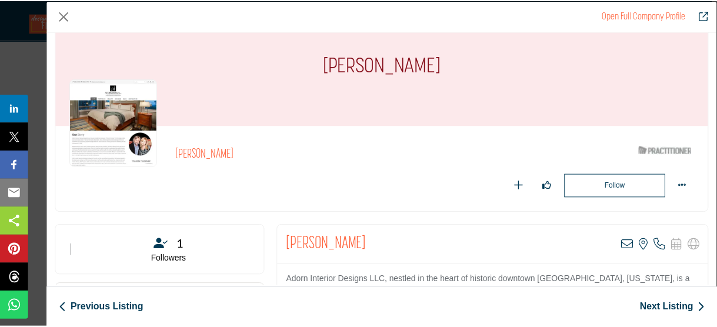
scroll to position [94, 0]
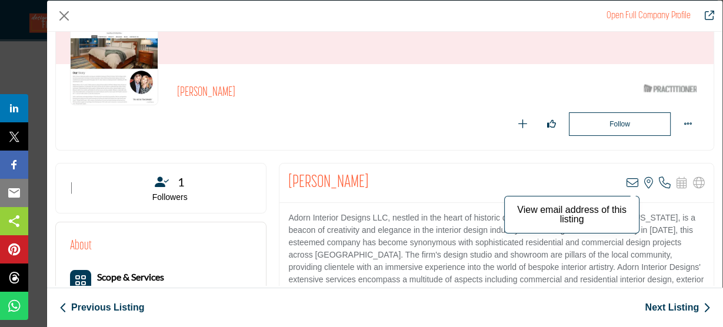
click at [627, 181] on icon "Company Data Modal" at bounding box center [633, 183] width 12 height 12
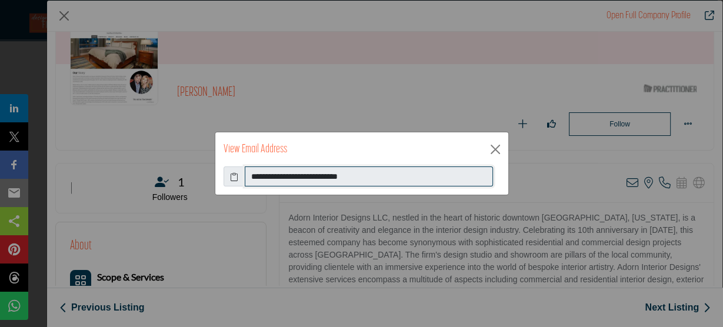
drag, startPoint x: 378, startPoint y: 177, endPoint x: 245, endPoint y: 177, distance: 132.4
click at [245, 177] on input "**********" at bounding box center [369, 177] width 248 height 20
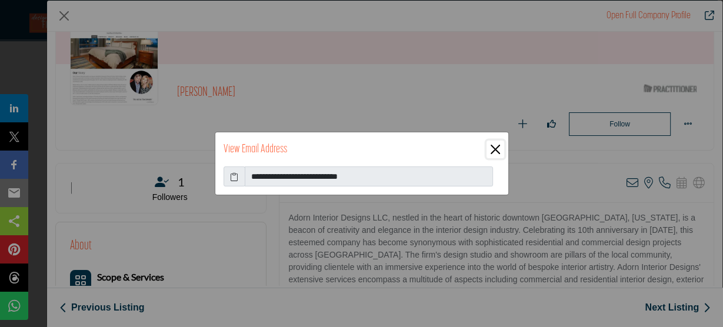
drag, startPoint x: 495, startPoint y: 151, endPoint x: 471, endPoint y: 121, distance: 38.1
click at [495, 151] on button "Close" at bounding box center [496, 150] width 18 height 18
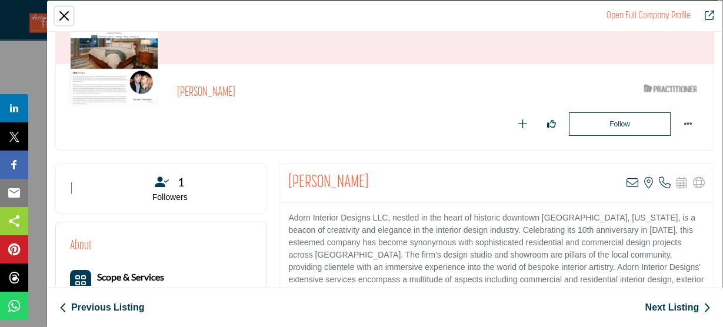
drag, startPoint x: 68, startPoint y: 14, endPoint x: 187, endPoint y: 51, distance: 124.9
click at [68, 14] on button "Close" at bounding box center [64, 16] width 18 height 18
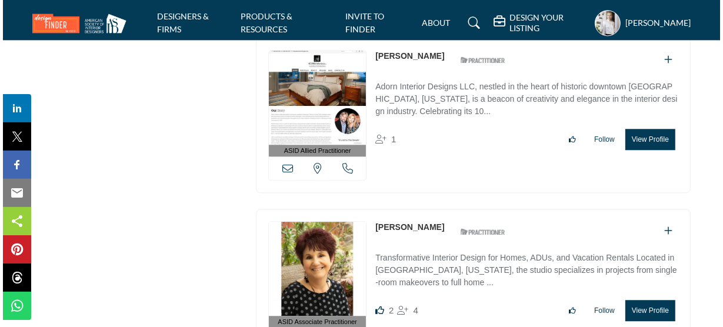
scroll to position [2354, 0]
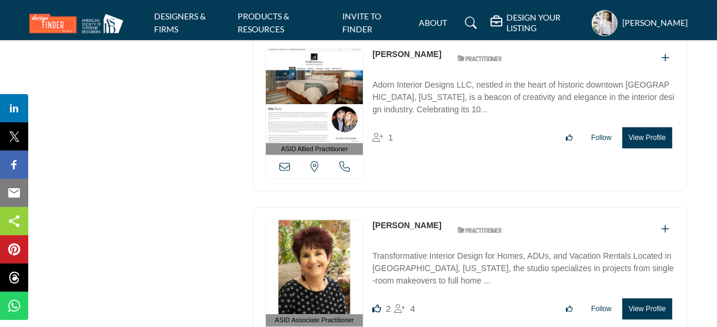
click at [648, 298] on button "View Profile" at bounding box center [648, 308] width 50 height 21
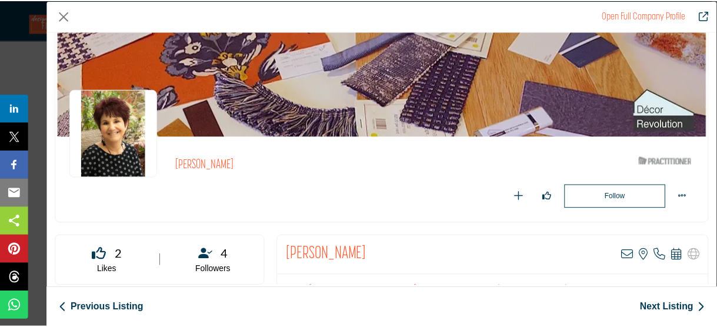
scroll to position [141, 0]
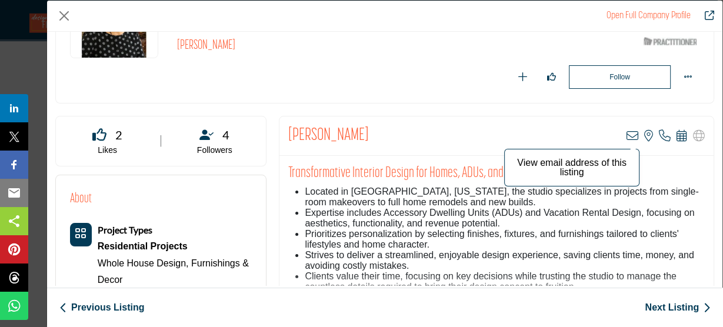
click at [628, 132] on icon "Company Data Modal" at bounding box center [633, 136] width 12 height 12
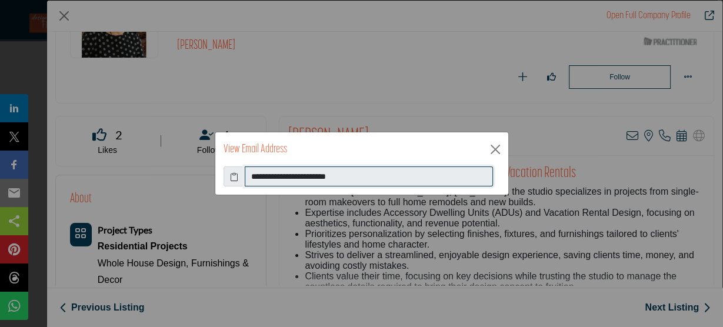
drag, startPoint x: 369, startPoint y: 178, endPoint x: 215, endPoint y: 178, distance: 153.6
click at [215, 178] on div "**********" at bounding box center [361, 181] width 293 height 28
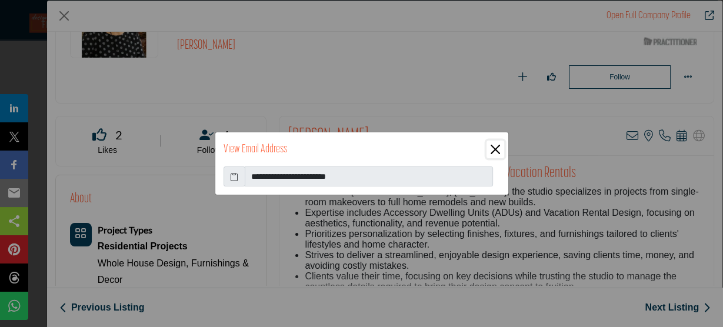
click at [494, 154] on button "Close" at bounding box center [496, 150] width 18 height 18
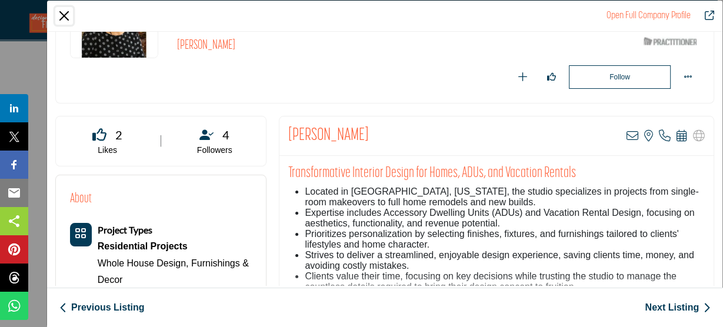
drag, startPoint x: 61, startPoint y: 16, endPoint x: 112, endPoint y: 32, distance: 53.4
click at [62, 17] on button "Close" at bounding box center [64, 16] width 18 height 18
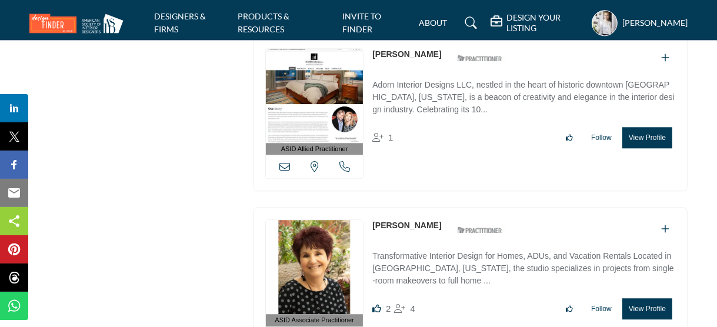
click at [441, 147] on div "ASID Allied Practitioner ASID Allied Practitioners have successfully completed …" at bounding box center [470, 114] width 435 height 156
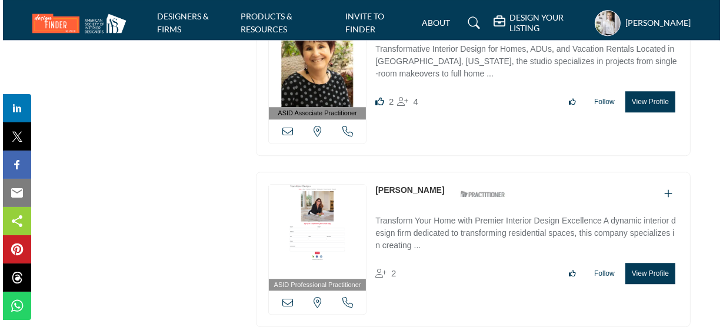
scroll to position [2589, 0]
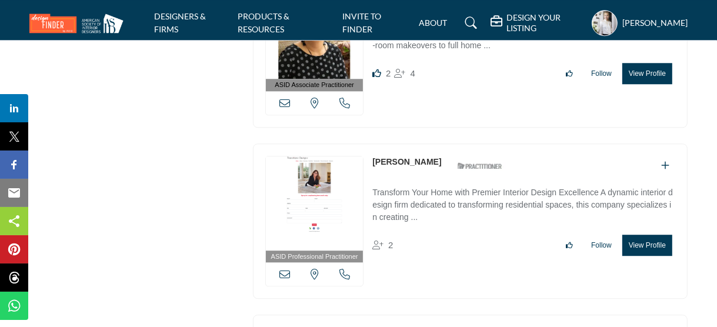
click at [643, 235] on button "View Profile" at bounding box center [648, 245] width 50 height 21
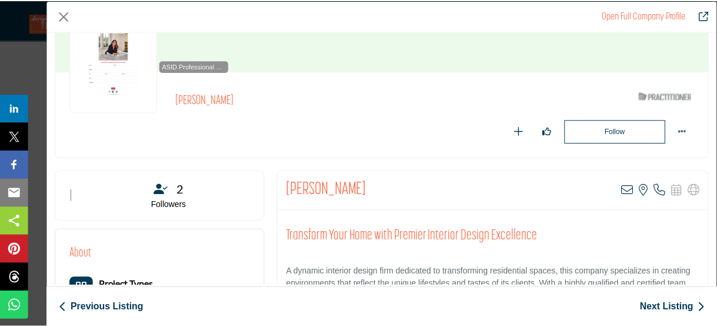
scroll to position [141, 0]
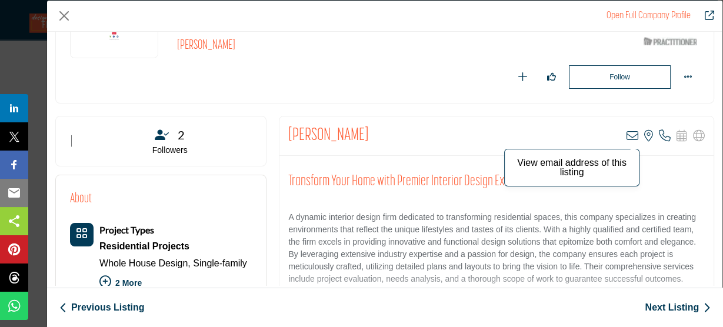
click at [627, 136] on icon "Company Data Modal" at bounding box center [633, 136] width 12 height 12
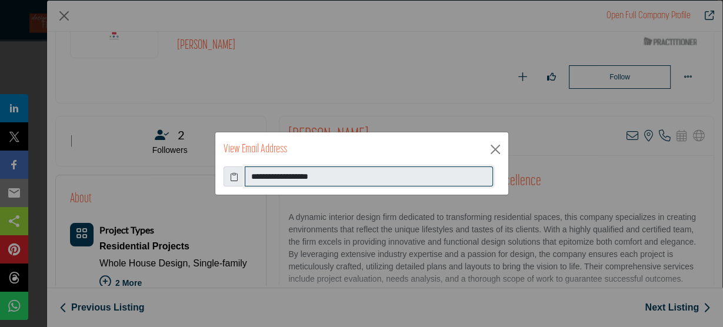
drag, startPoint x: 350, startPoint y: 177, endPoint x: 250, endPoint y: 177, distance: 100.0
click at [250, 177] on input "**********" at bounding box center [369, 177] width 248 height 20
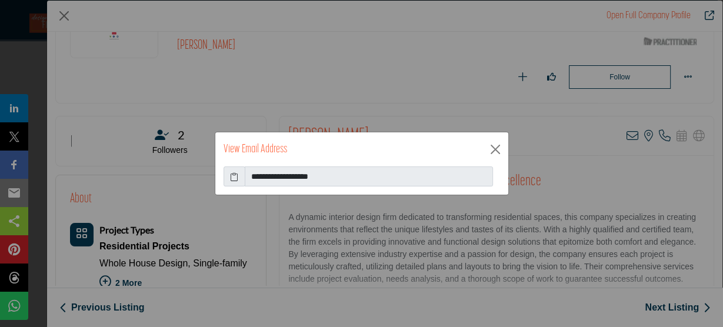
drag, startPoint x: 397, startPoint y: 153, endPoint x: 364, endPoint y: 175, distance: 39.8
click at [397, 153] on div "View Email Address" at bounding box center [361, 149] width 293 height 34
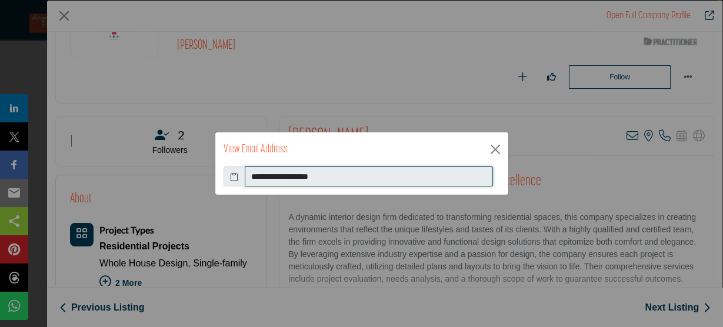
drag, startPoint x: 361, startPoint y: 177, endPoint x: 209, endPoint y: 177, distance: 151.8
click at [209, 177] on div "**********" at bounding box center [361, 163] width 723 height 327
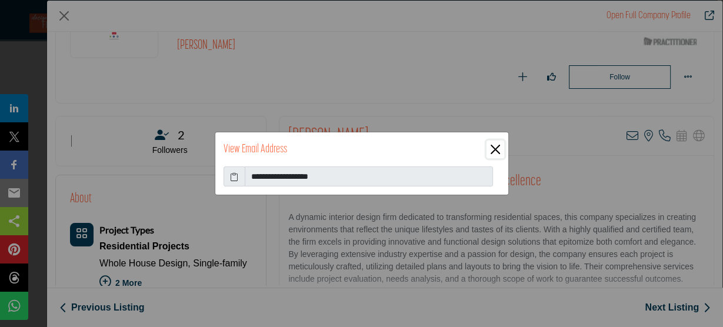
drag, startPoint x: 498, startPoint y: 149, endPoint x: 493, endPoint y: 143, distance: 7.5
click at [498, 149] on button "Close" at bounding box center [496, 150] width 18 height 18
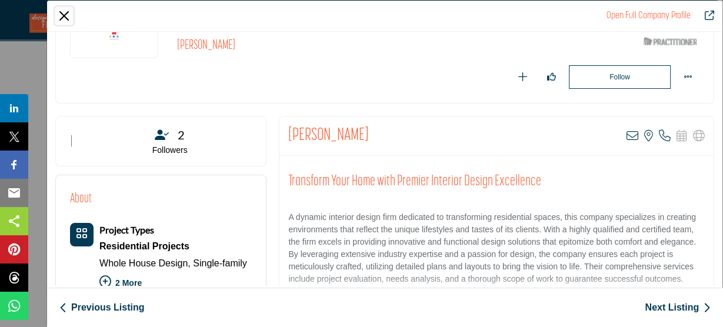
click at [65, 17] on button "Close" at bounding box center [64, 16] width 18 height 18
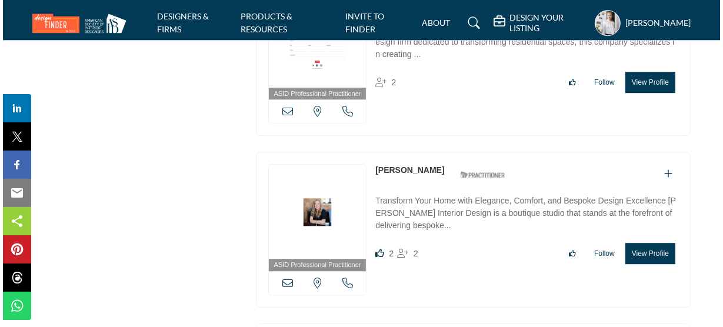
scroll to position [2777, 0]
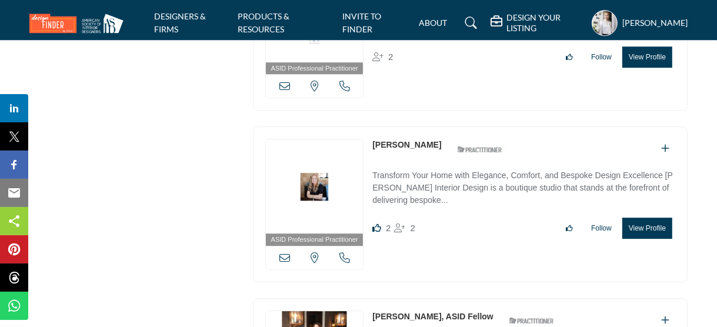
click at [656, 218] on button "View Profile" at bounding box center [648, 228] width 50 height 21
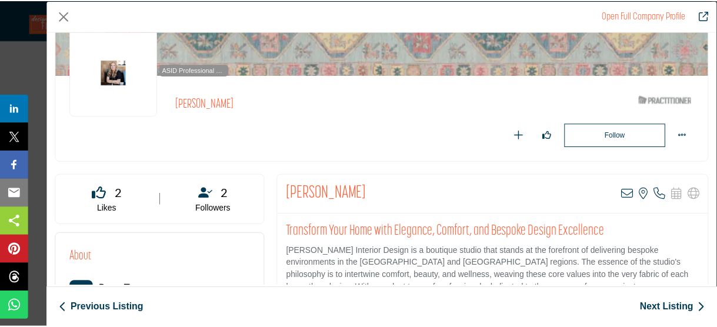
scroll to position [94, 0]
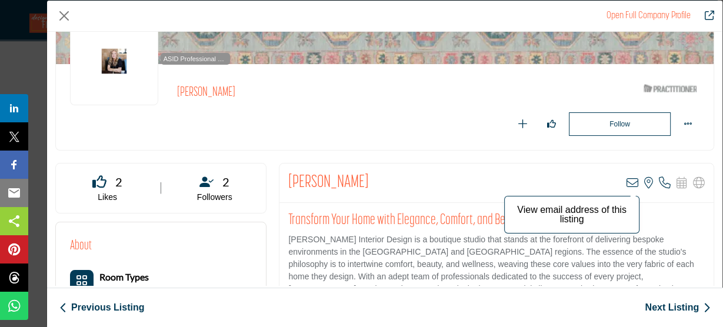
click at [627, 181] on icon "Company Data Modal" at bounding box center [633, 183] width 12 height 12
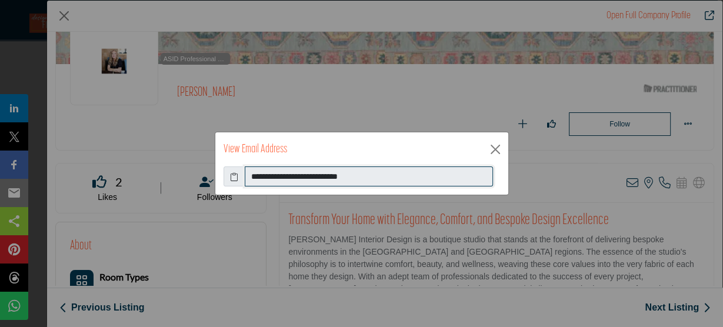
drag, startPoint x: 390, startPoint y: 175, endPoint x: 215, endPoint y: 175, distance: 174.8
click at [215, 175] on div "**********" at bounding box center [361, 181] width 293 height 28
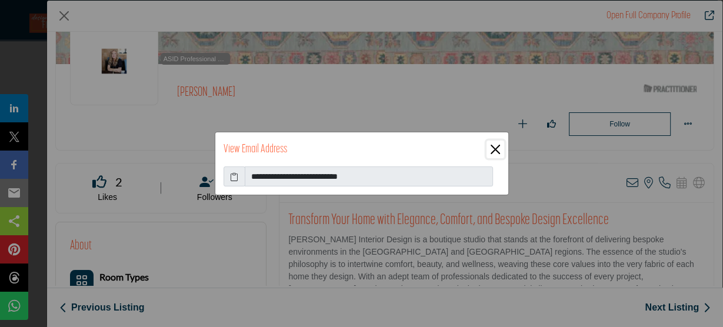
click at [494, 150] on button "Close" at bounding box center [496, 150] width 18 height 18
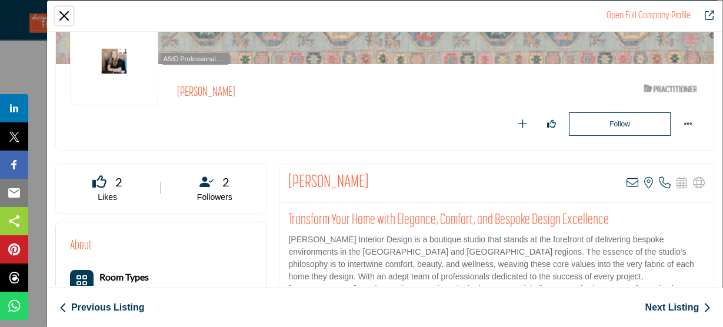
drag, startPoint x: 60, startPoint y: 16, endPoint x: 69, endPoint y: 21, distance: 9.7
click at [61, 16] on button "Close" at bounding box center [64, 16] width 18 height 18
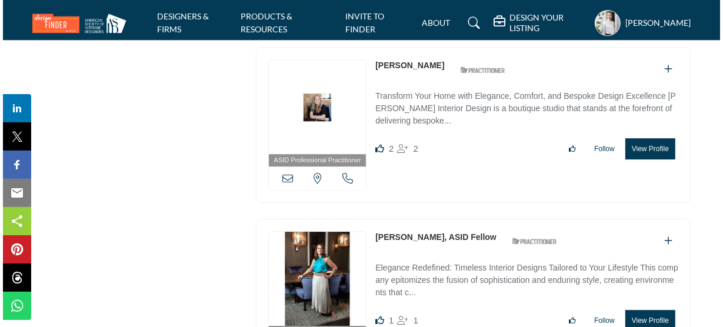
scroll to position [2871, 0]
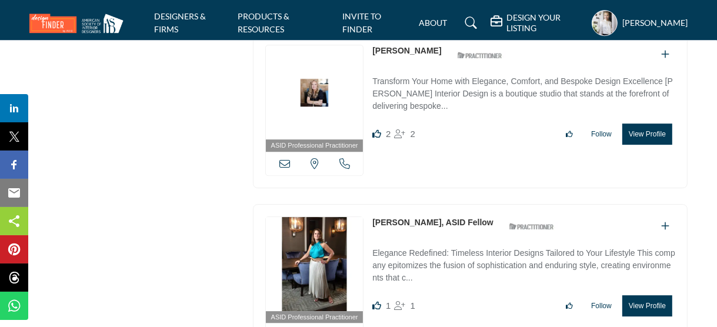
drag, startPoint x: 476, startPoint y: 197, endPoint x: 367, endPoint y: 198, distance: 108.9
click at [367, 204] on div "ASID Professional Practitioner ASID Professional Practitioners have successfull…" at bounding box center [470, 282] width 435 height 156
copy div "View email address of this listing View the location of this listing Call Numbe…"
click at [653, 295] on button "View Profile" at bounding box center [648, 305] width 50 height 21
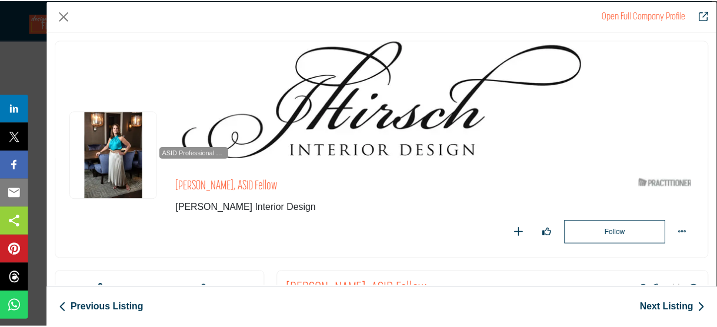
scroll to position [141, 0]
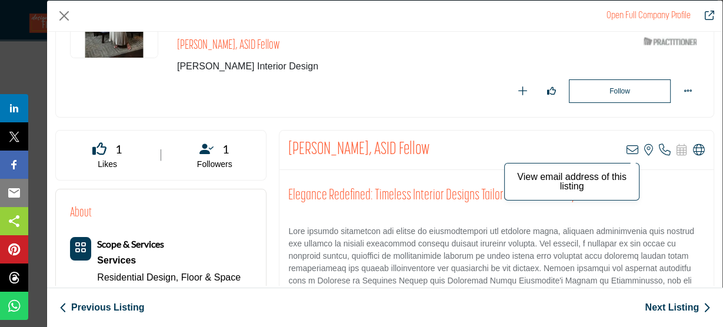
click at [627, 150] on icon "Company Data Modal" at bounding box center [633, 150] width 12 height 12
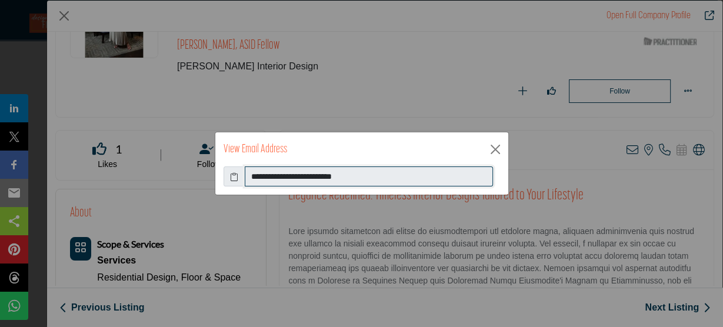
drag, startPoint x: 364, startPoint y: 176, endPoint x: 237, endPoint y: 175, distance: 127.1
click at [237, 175] on div "**********" at bounding box center [362, 177] width 277 height 20
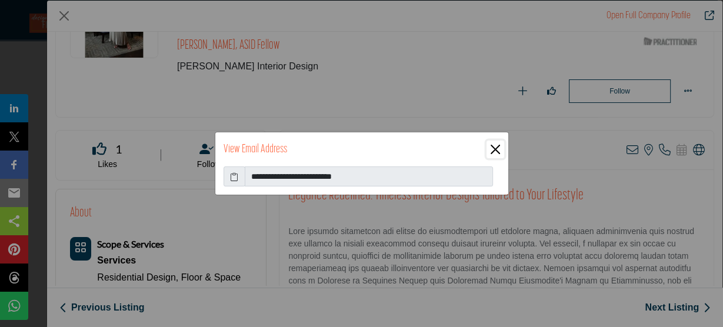
drag, startPoint x: 500, startPoint y: 152, endPoint x: 412, endPoint y: 124, distance: 91.5
click at [500, 152] on button "Close" at bounding box center [496, 150] width 18 height 18
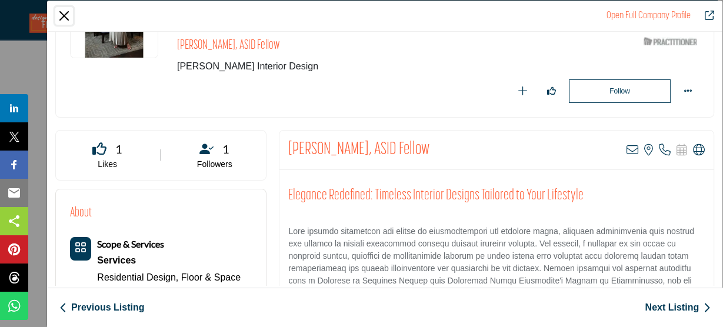
drag, startPoint x: 64, startPoint y: 11, endPoint x: 105, endPoint y: 31, distance: 45.5
click at [66, 13] on button "Close" at bounding box center [64, 16] width 18 height 18
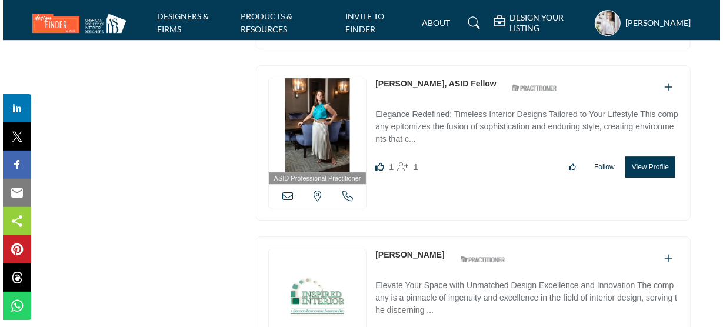
scroll to position [3013, 0]
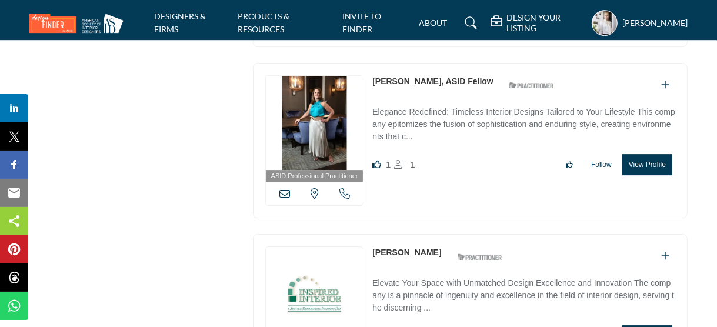
drag, startPoint x: 424, startPoint y: 227, endPoint x: 369, endPoint y: 228, distance: 54.7
click at [370, 234] on div "ASID Professional Practitioner ASID Professional Practitioners have successfull…" at bounding box center [470, 312] width 435 height 156
copy link "[PERSON_NAME]"
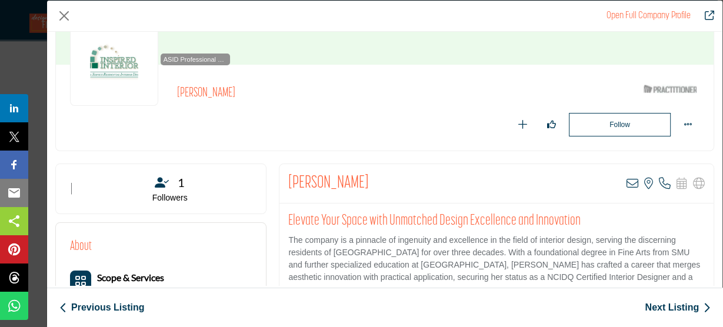
scroll to position [94, 0]
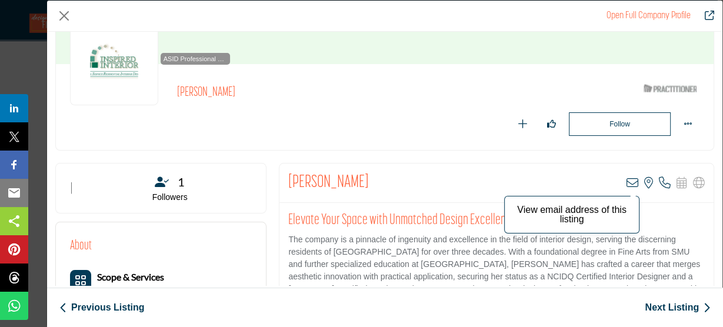
click at [627, 181] on icon "Company Data Modal" at bounding box center [633, 183] width 12 height 12
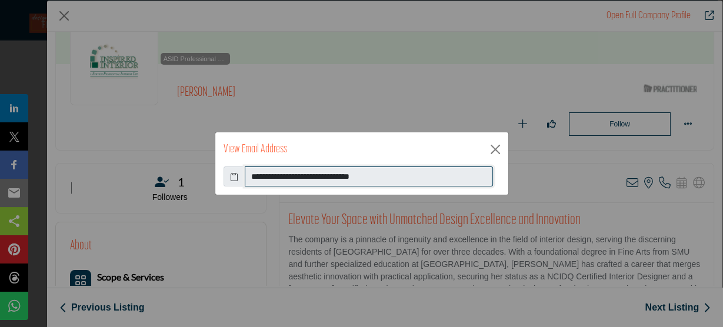
drag, startPoint x: 411, startPoint y: 178, endPoint x: 221, endPoint y: 178, distance: 189.5
click at [221, 178] on div "**********" at bounding box center [361, 181] width 293 height 28
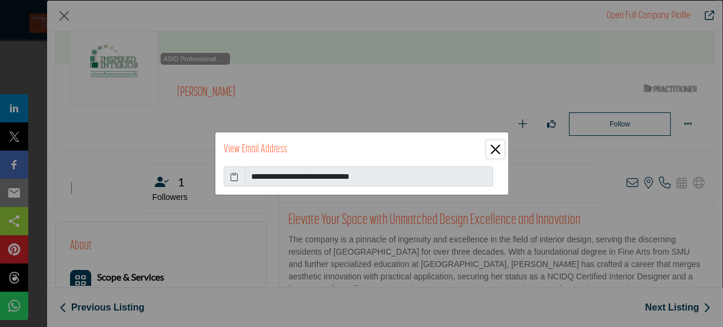
click at [501, 151] on button "Close" at bounding box center [496, 150] width 18 height 18
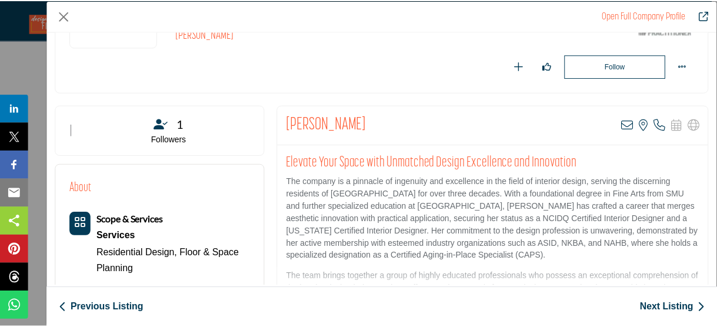
scroll to position [141, 0]
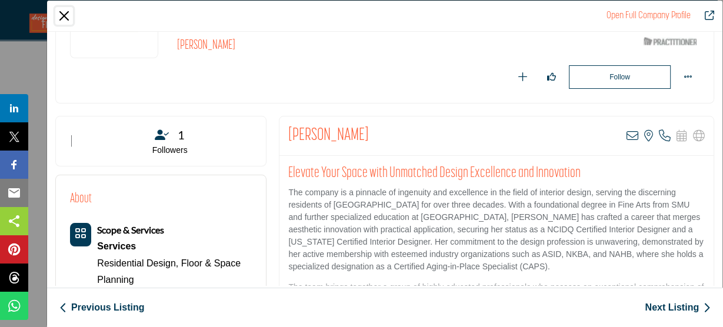
click at [65, 17] on button "Close" at bounding box center [64, 16] width 18 height 18
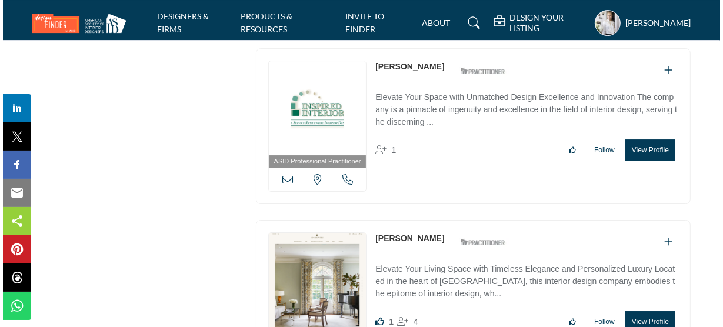
scroll to position [3201, 0]
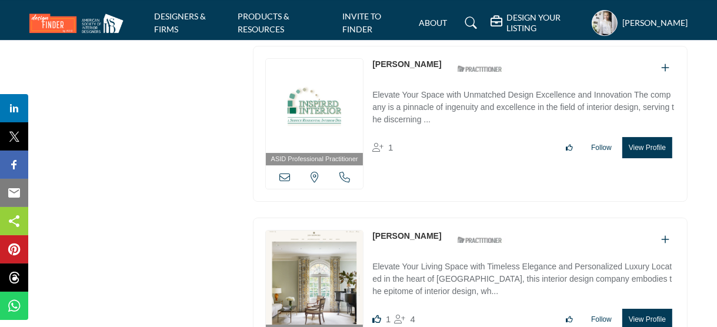
drag, startPoint x: 427, startPoint y: 209, endPoint x: 374, endPoint y: 209, distance: 52.4
click at [374, 230] on div "[PERSON_NAME] ASID Qualified Practitioner who validates work and experience to …" at bounding box center [440, 240] width 136 height 21
copy link "[PERSON_NAME]"
click at [657, 309] on button "View Profile" at bounding box center [648, 319] width 50 height 21
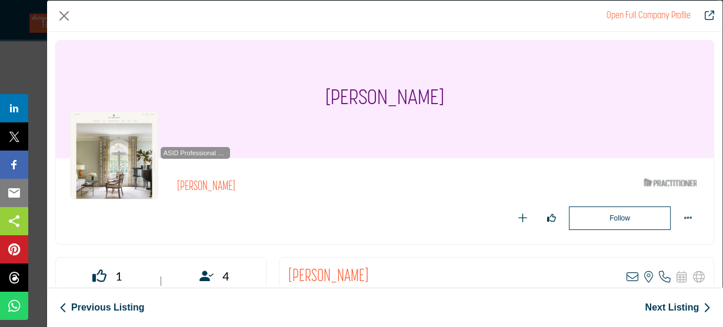
click at [628, 274] on icon "Company Data Modal" at bounding box center [633, 277] width 12 height 12
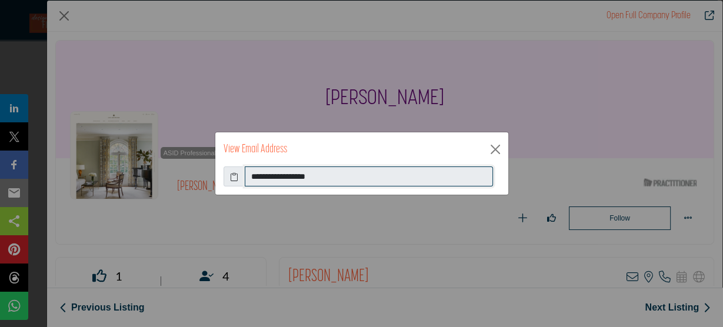
drag, startPoint x: 345, startPoint y: 178, endPoint x: 225, endPoint y: 177, distance: 120.0
click at [225, 177] on div "**********" at bounding box center [362, 177] width 277 height 20
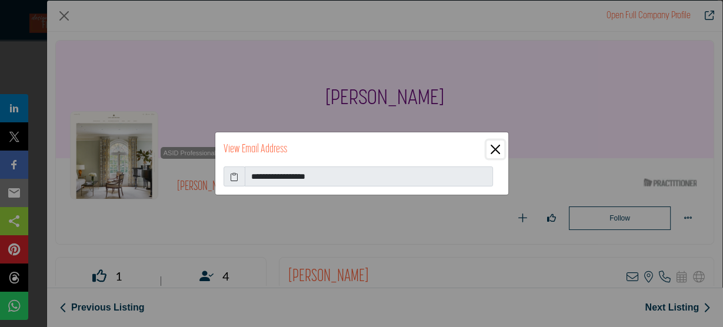
click at [491, 151] on button "Close" at bounding box center [496, 150] width 18 height 18
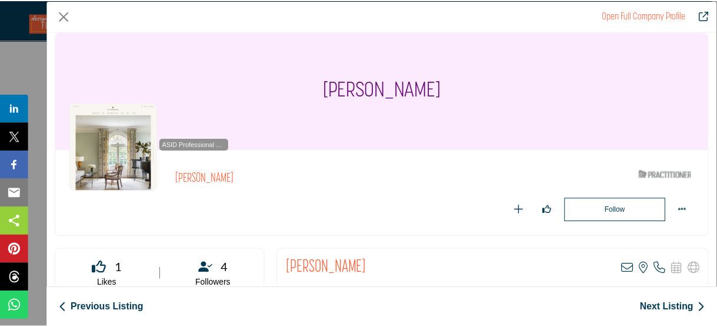
scroll to position [0, 0]
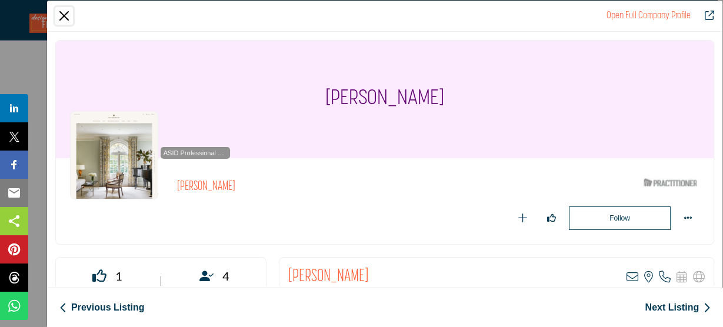
click at [66, 19] on button "Close" at bounding box center [64, 16] width 18 height 18
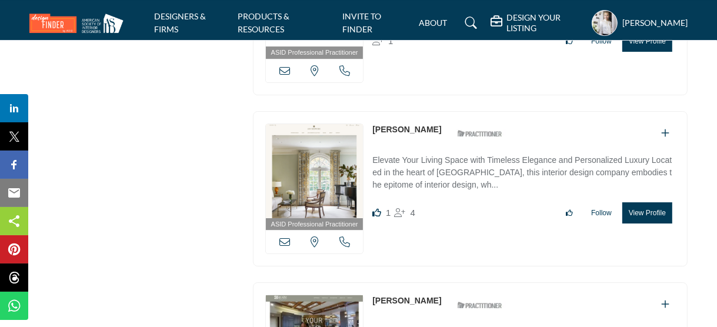
scroll to position [3342, 0]
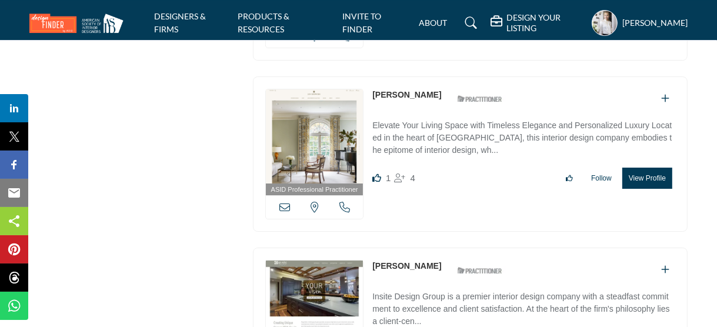
drag, startPoint x: 442, startPoint y: 235, endPoint x: 367, endPoint y: 235, distance: 74.7
click at [367, 248] on div "ASID Professional Practitioner ASID Professional Practitioners have successfull…" at bounding box center [470, 326] width 435 height 156
copy div "View email address of this listing View the location of this listing Call Numbe…"
drag, startPoint x: 645, startPoint y: 320, endPoint x: 325, endPoint y: 255, distance: 326.6
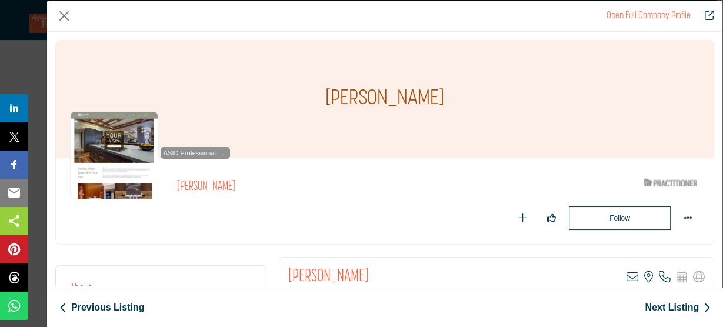
click at [627, 275] on icon "Company Data Modal" at bounding box center [633, 277] width 12 height 12
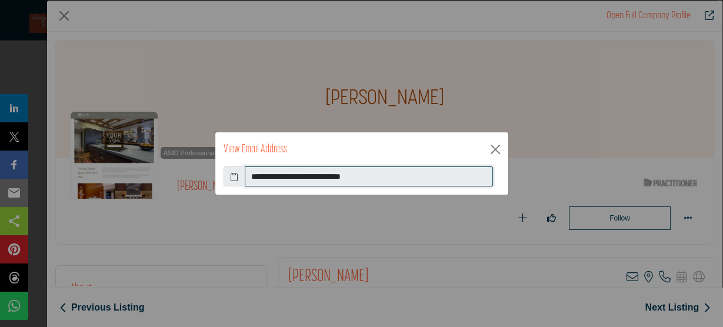
drag, startPoint x: 388, startPoint y: 177, endPoint x: 221, endPoint y: 177, distance: 167.1
click at [221, 177] on div "**********" at bounding box center [361, 181] width 293 height 28
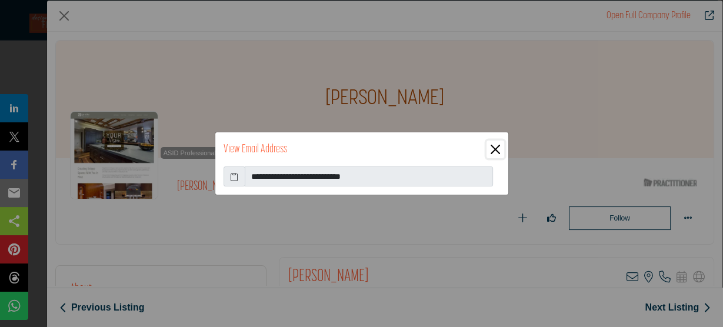
click at [496, 147] on button "Close" at bounding box center [496, 150] width 18 height 18
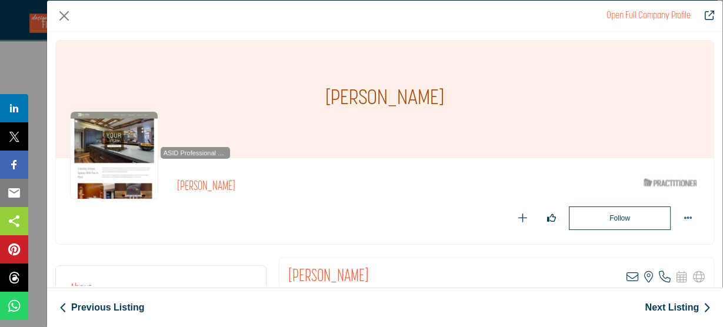
click at [464, 130] on div "[PERSON_NAME]" at bounding box center [385, 100] width 658 height 118
drag, startPoint x: 61, startPoint y: 15, endPoint x: 268, endPoint y: 105, distance: 225.6
click at [62, 15] on button "Close" at bounding box center [64, 16] width 18 height 18
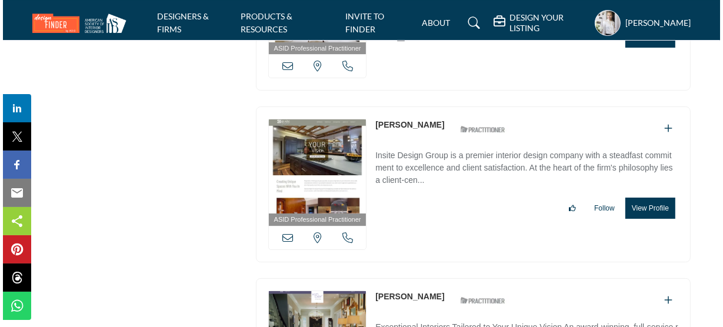
scroll to position [3530, 0]
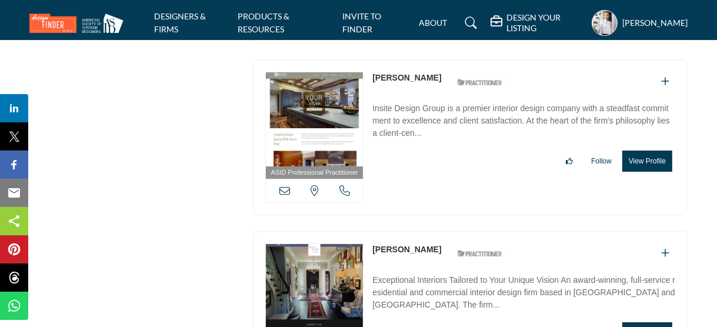
drag, startPoint x: 431, startPoint y: 217, endPoint x: 373, endPoint y: 217, distance: 57.7
click at [373, 244] on div "[PERSON_NAME] ASID Qualified Practitioner who validates work and experience to …" at bounding box center [440, 254] width 136 height 21
copy link "[PERSON_NAME]"
click at [644, 322] on button "View Profile" at bounding box center [648, 332] width 50 height 21
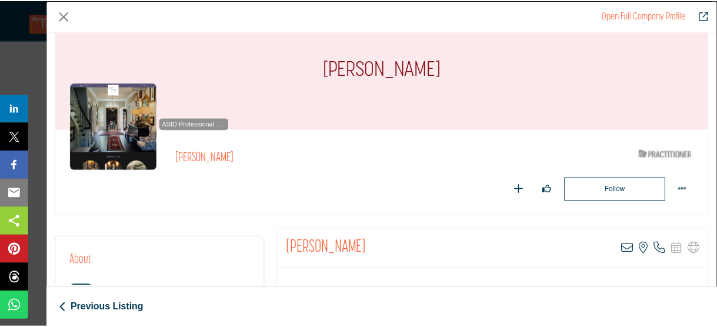
scroll to position [47, 0]
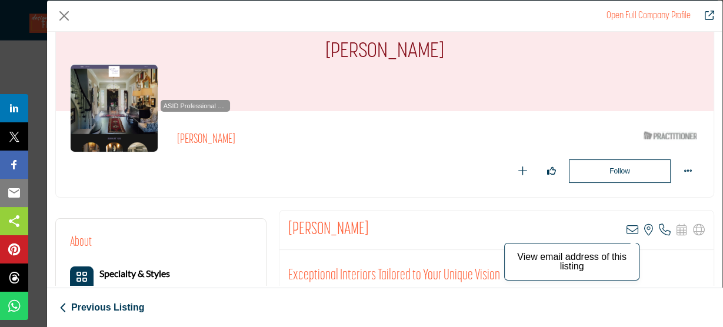
click at [627, 229] on icon "Company Data Modal" at bounding box center [633, 230] width 12 height 12
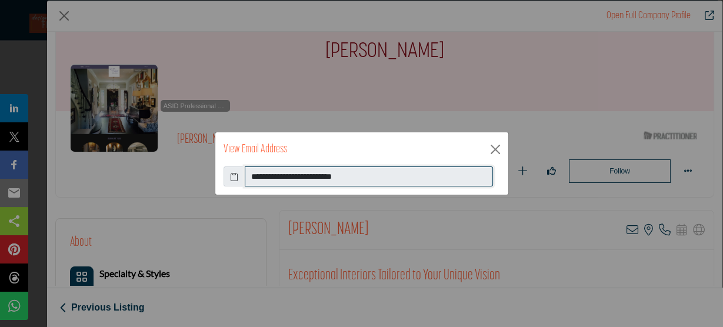
drag, startPoint x: 398, startPoint y: 171, endPoint x: 221, endPoint y: 173, distance: 177.1
click at [221, 173] on div "**********" at bounding box center [361, 181] width 293 height 28
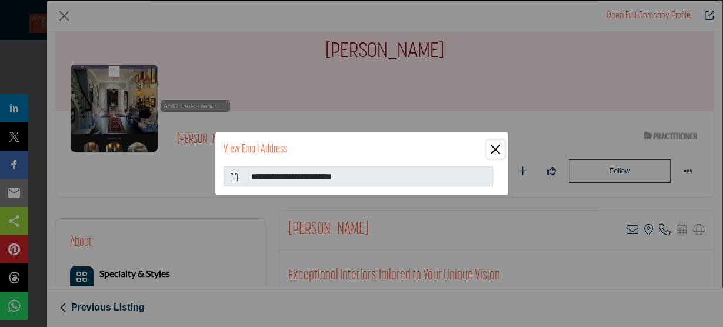
drag, startPoint x: 493, startPoint y: 152, endPoint x: 485, endPoint y: 151, distance: 7.7
click at [493, 151] on button "Close" at bounding box center [496, 150] width 18 height 18
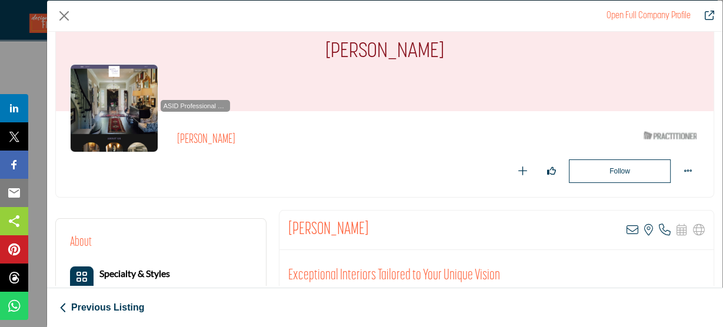
click at [436, 162] on div "Follow Following" at bounding box center [530, 171] width 340 height 24
click at [61, 15] on button "Close" at bounding box center [64, 16] width 18 height 18
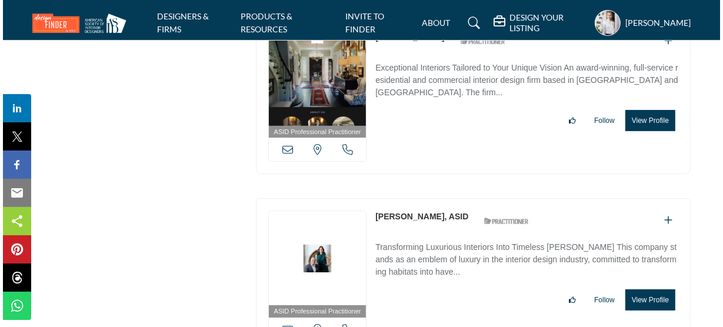
scroll to position [3766, 0]
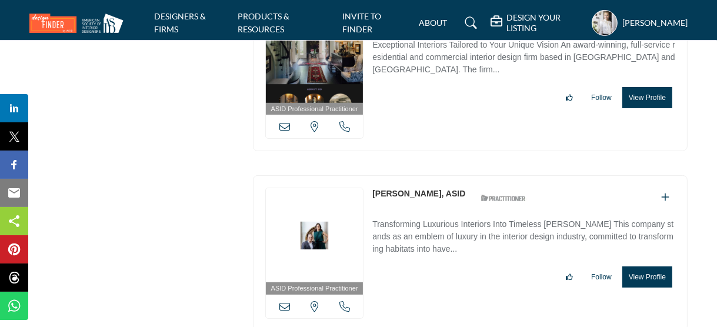
drag, startPoint x: 452, startPoint y: 159, endPoint x: 365, endPoint y: 159, distance: 86.5
click at [365, 175] on div "ASID Professional Practitioner ASID Professional Practitioners have successfull…" at bounding box center [470, 253] width 435 height 156
copy div "View email address of this listing View the location of this listing Call [GEOG…"
click at [643, 267] on button "View Profile" at bounding box center [648, 277] width 50 height 21
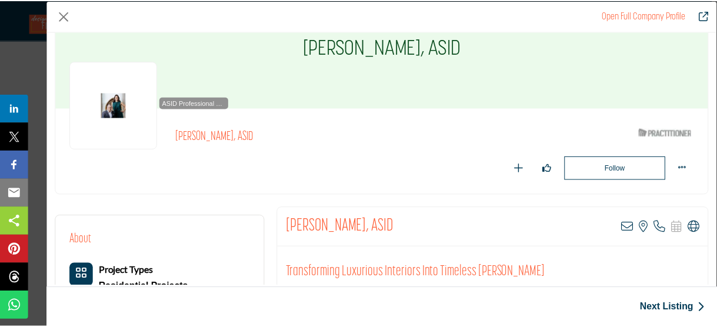
scroll to position [94, 0]
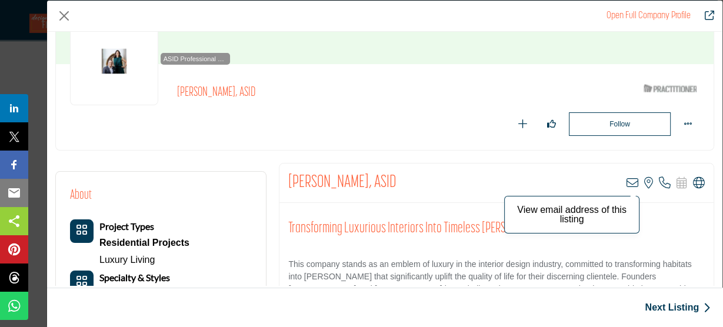
click at [627, 181] on icon "Company Data Modal" at bounding box center [633, 183] width 12 height 12
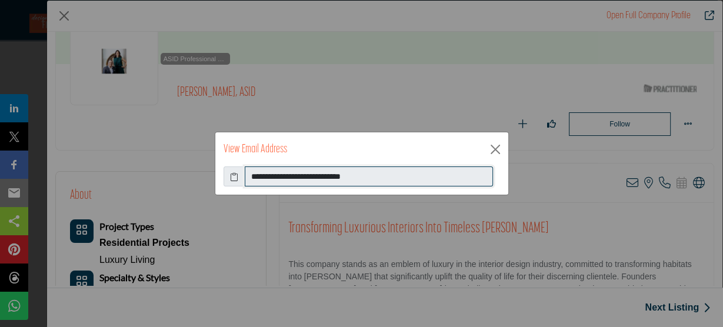
drag, startPoint x: 387, startPoint y: 176, endPoint x: 197, endPoint y: 162, distance: 190.6
click at [197, 162] on div "**********" at bounding box center [361, 163] width 723 height 327
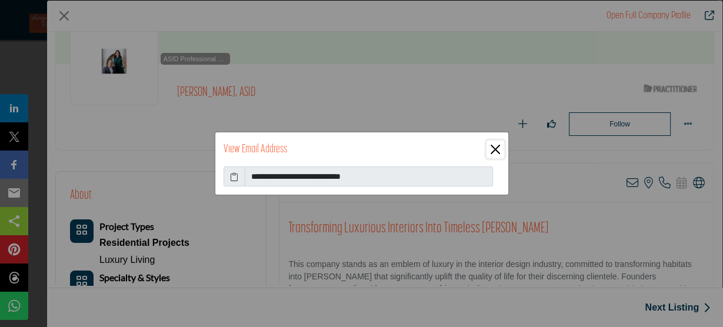
click at [495, 153] on button "Close" at bounding box center [496, 150] width 18 height 18
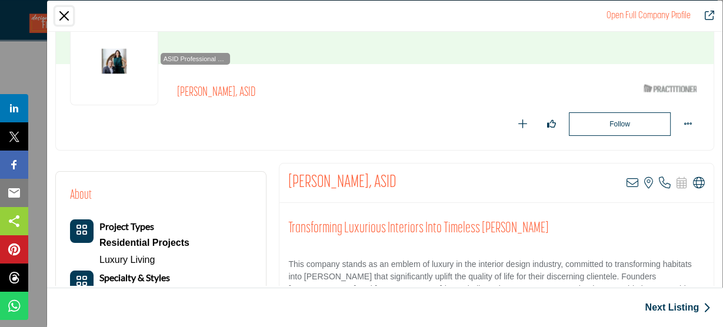
click at [62, 16] on button "Close" at bounding box center [64, 16] width 18 height 18
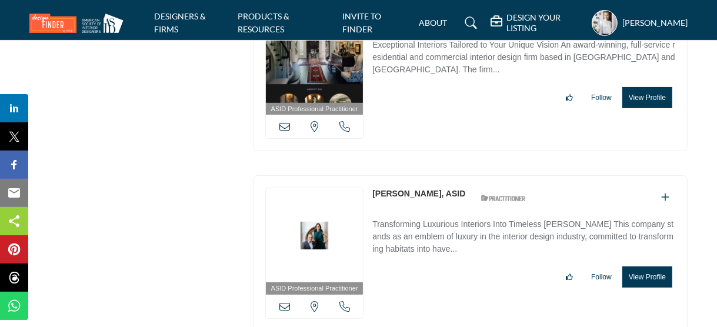
click at [483, 259] on div "ASID Professional Practitioner ASID Professional Practitioners have successfull…" at bounding box center [470, 253] width 435 height 156
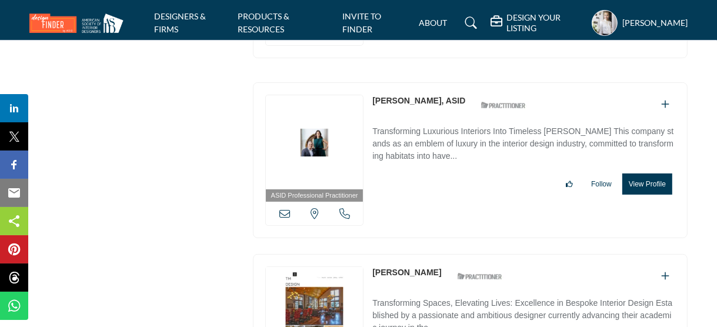
scroll to position [3860, 0]
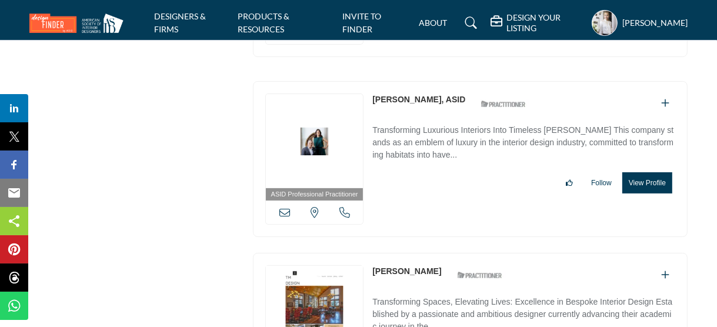
drag, startPoint x: 421, startPoint y: 236, endPoint x: 368, endPoint y: 236, distance: 53.5
click at [368, 253] on div "ASID Professional Practitioner ASID Professional Practitioners have successfull…" at bounding box center [470, 331] width 435 height 156
copy link "[PERSON_NAME]"
click at [534, 265] on div "[PERSON_NAME] ASID Qualified Practitioner who validates work and experience to …" at bounding box center [523, 275] width 303 height 21
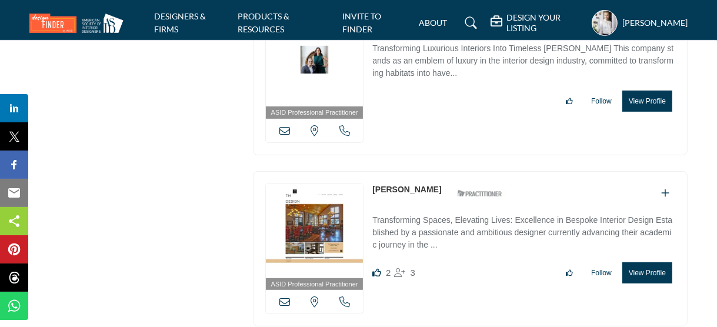
scroll to position [3954, 0]
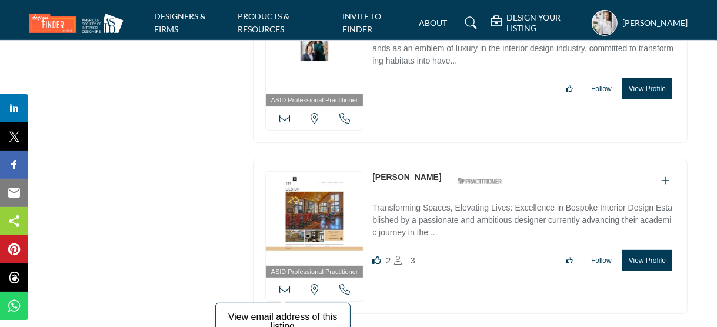
click at [285, 284] on icon at bounding box center [284, 289] width 11 height 11
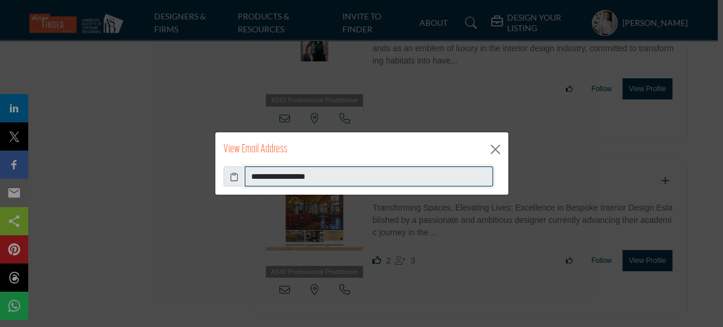
drag, startPoint x: 324, startPoint y: 174, endPoint x: 210, endPoint y: 171, distance: 114.2
click at [210, 171] on div "**********" at bounding box center [361, 163] width 723 height 327
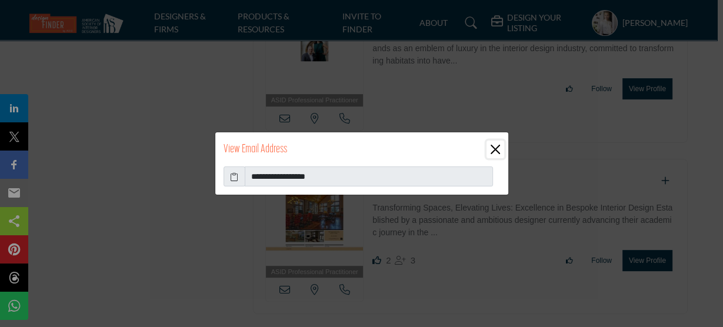
click at [492, 148] on button "Close" at bounding box center [496, 150] width 18 height 18
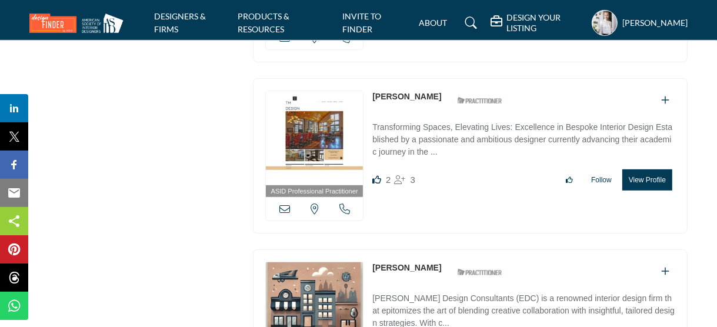
scroll to position [4048, 0]
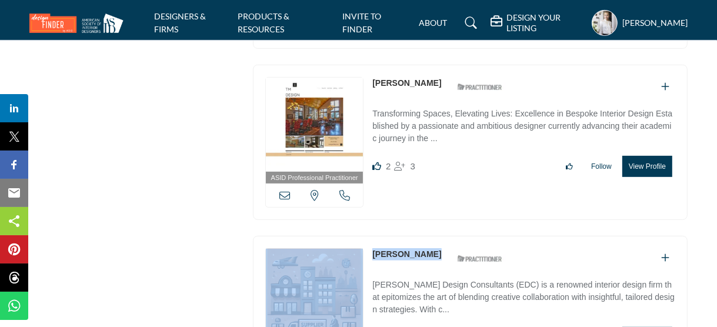
drag, startPoint x: 442, startPoint y: 218, endPoint x: 364, endPoint y: 217, distance: 78.9
click at [364, 236] on div "ASID Professional Practitioner ASID Professional Practitioners have successfull…" at bounding box center [470, 314] width 435 height 156
copy div "View email address of this listing View the location of this listing Call Numbe…"
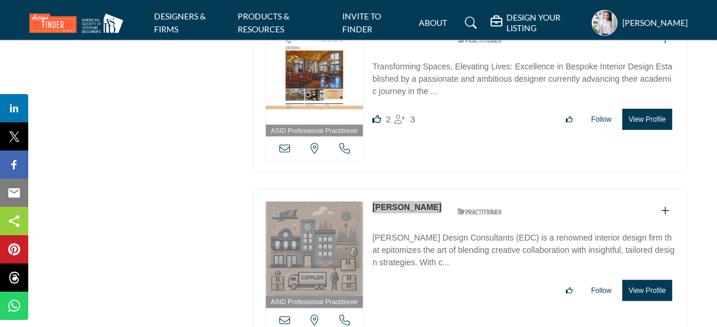
scroll to position [4142, 0]
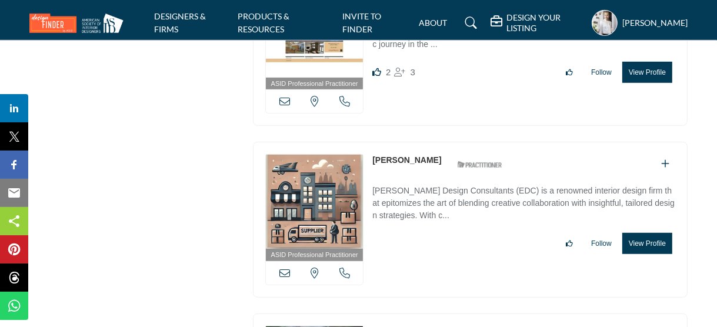
click at [437, 226] on div "ASID Professional Practitioner ASID Professional Practitioners have successfull…" at bounding box center [470, 220] width 435 height 156
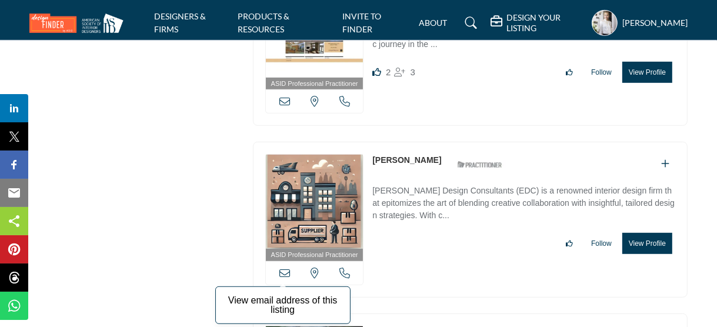
click at [283, 268] on icon at bounding box center [284, 273] width 11 height 11
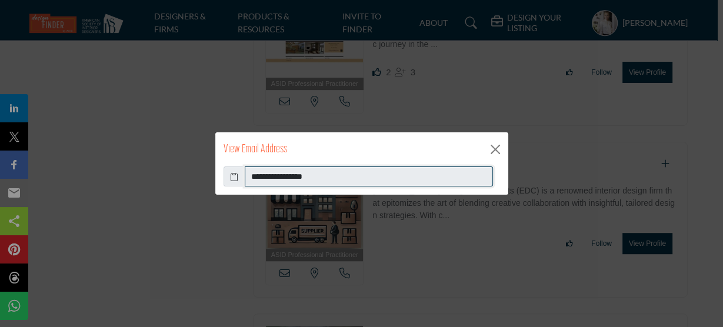
drag, startPoint x: 354, startPoint y: 178, endPoint x: 233, endPoint y: 177, distance: 121.2
click at [233, 177] on div "**********" at bounding box center [362, 177] width 277 height 20
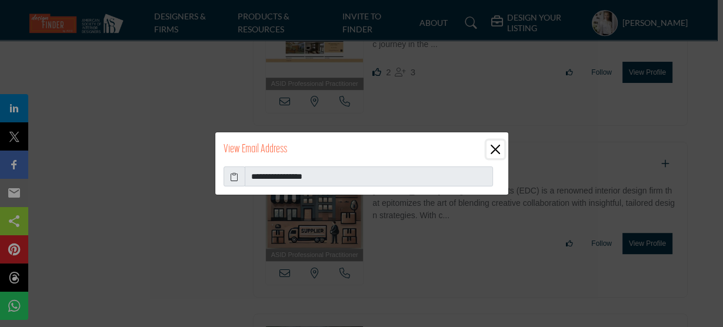
click at [497, 151] on button "Close" at bounding box center [496, 150] width 18 height 18
